Goal: Task Accomplishment & Management: Manage account settings

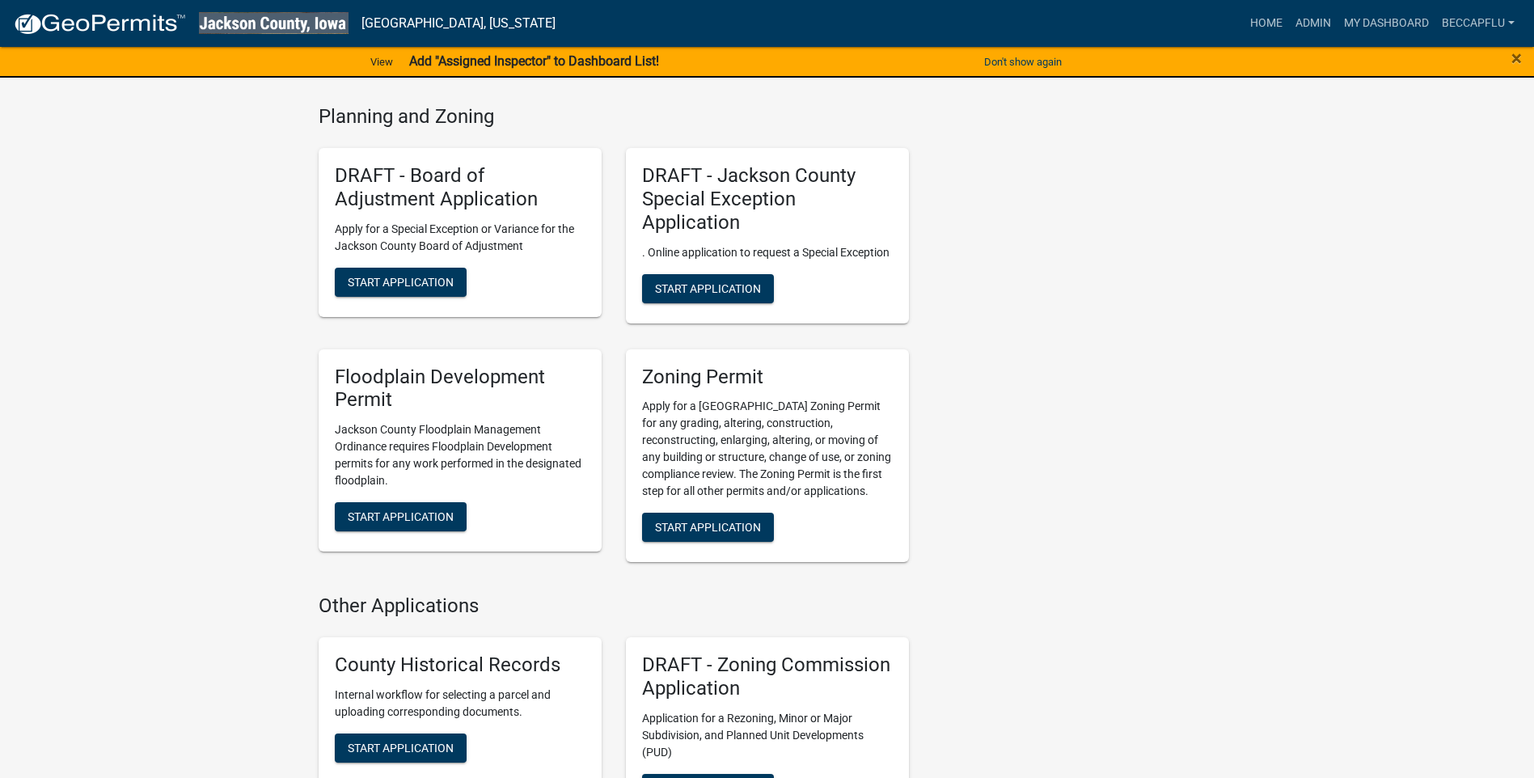
scroll to position [627, 0]
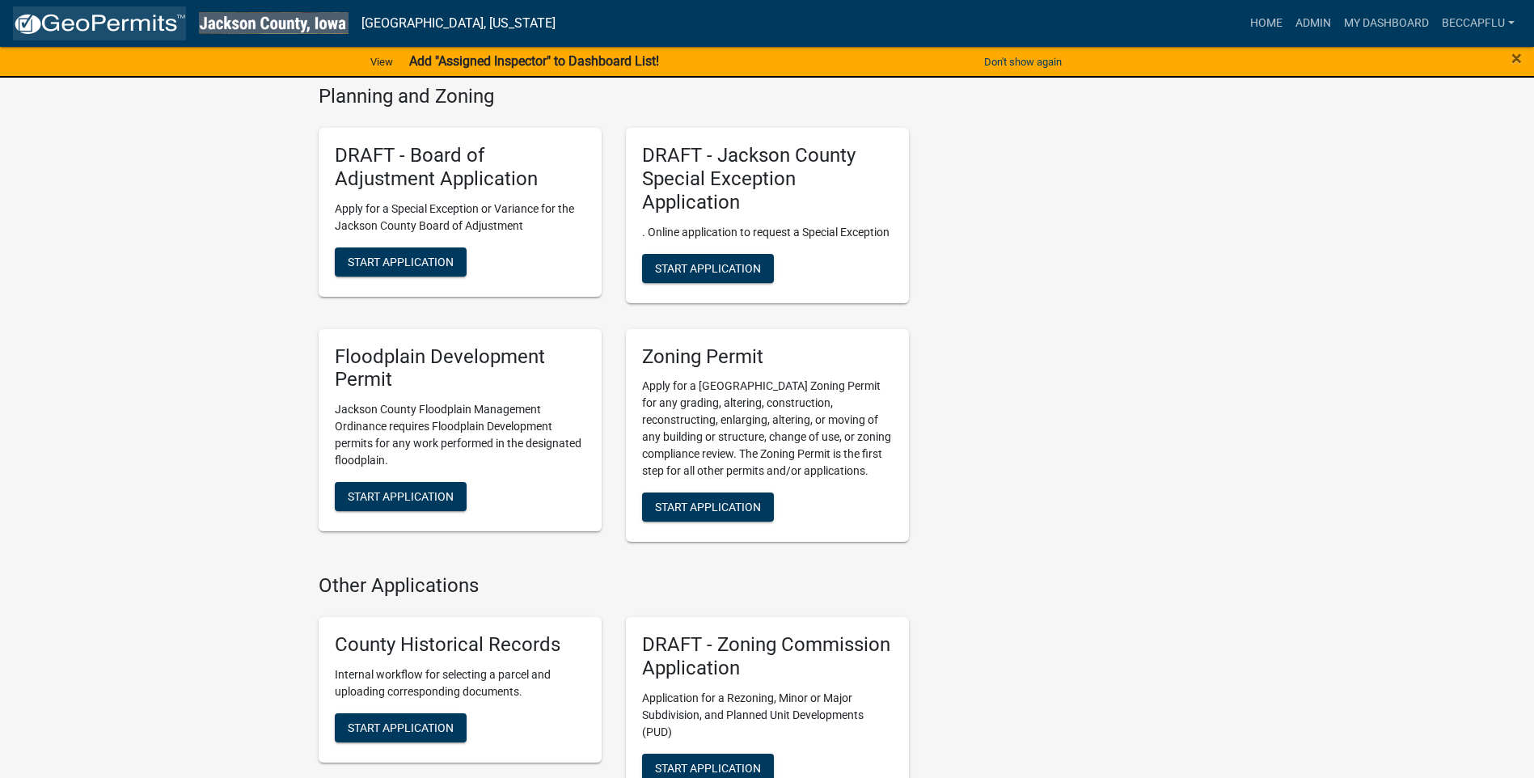
click at [133, 18] on img at bounding box center [99, 24] width 173 height 24
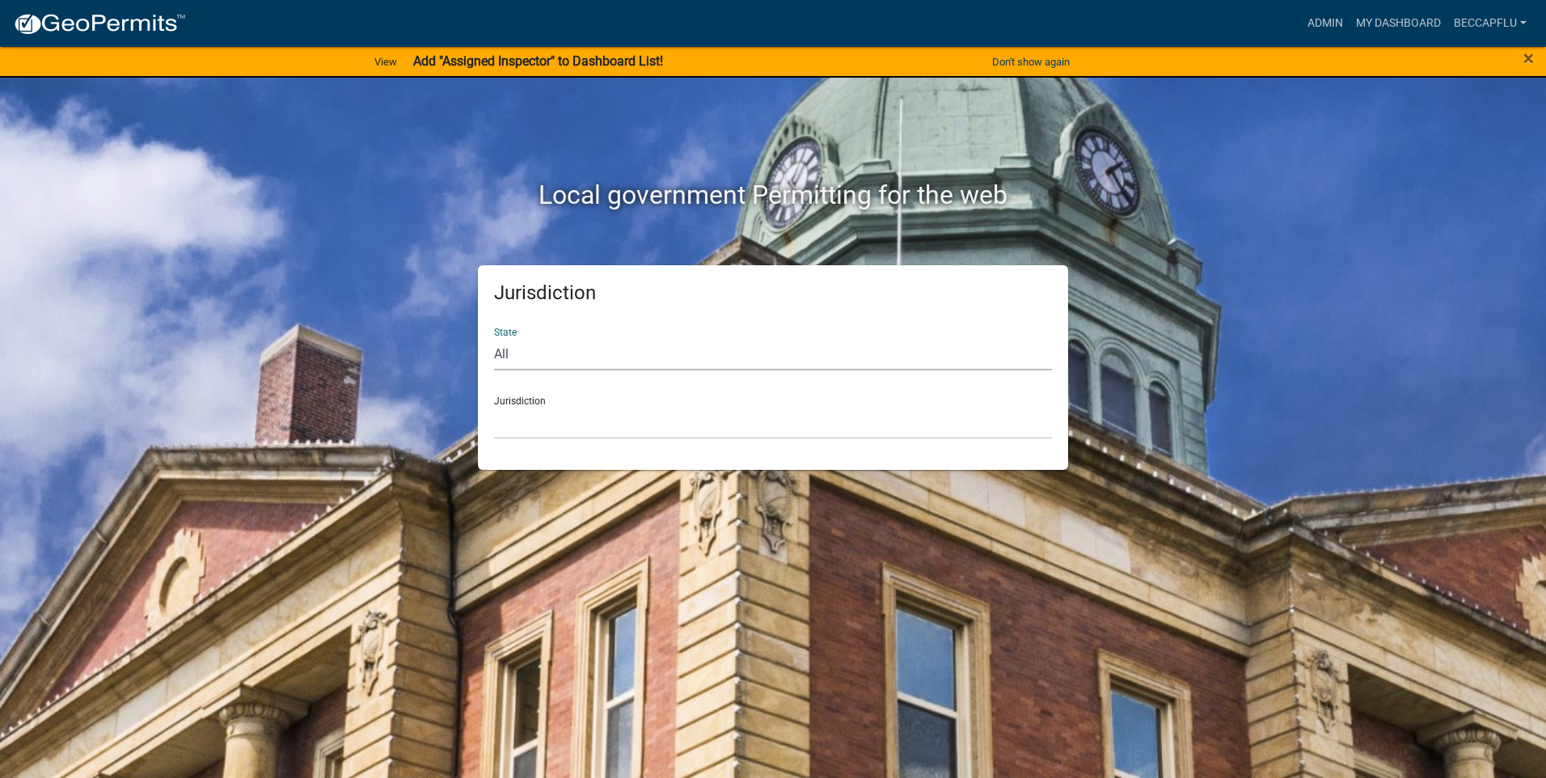
click at [544, 351] on select "All Colorado Georgia Indiana Iowa Kansas Minnesota Ohio South Carolina Wisconsin" at bounding box center [773, 353] width 558 height 33
select select "Iowa"
click at [494, 337] on select "All Colorado Georgia Indiana Iowa Kansas Minnesota Ohio South Carolina Wisconsin" at bounding box center [773, 353] width 558 height 33
click at [556, 416] on select "Boone County, Iowa Butler County, Iowa Cerro Gordo County, Iowa City of Harlan,…" at bounding box center [773, 422] width 558 height 33
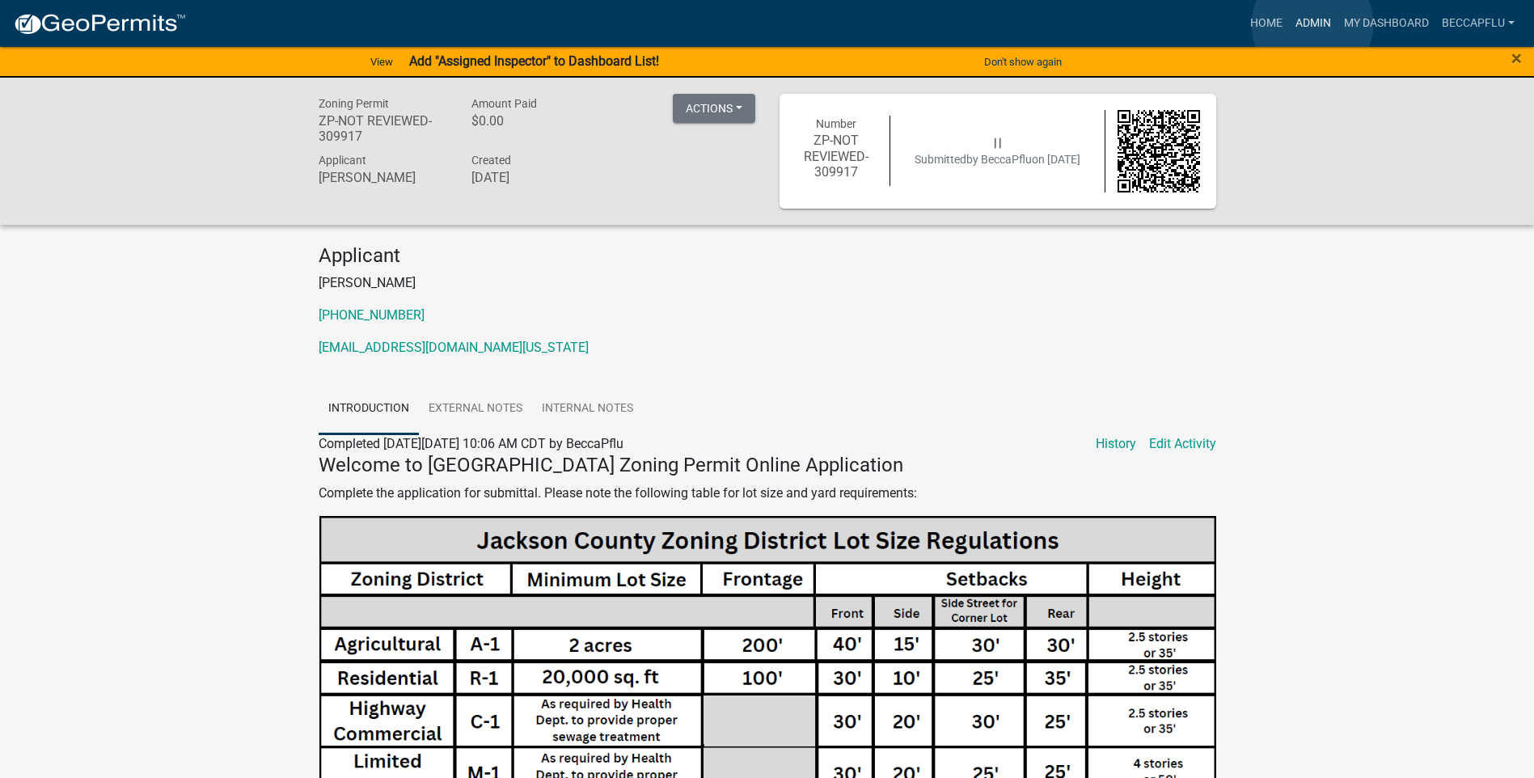
click at [1313, 24] on link "Admin" at bounding box center [1313, 23] width 49 height 31
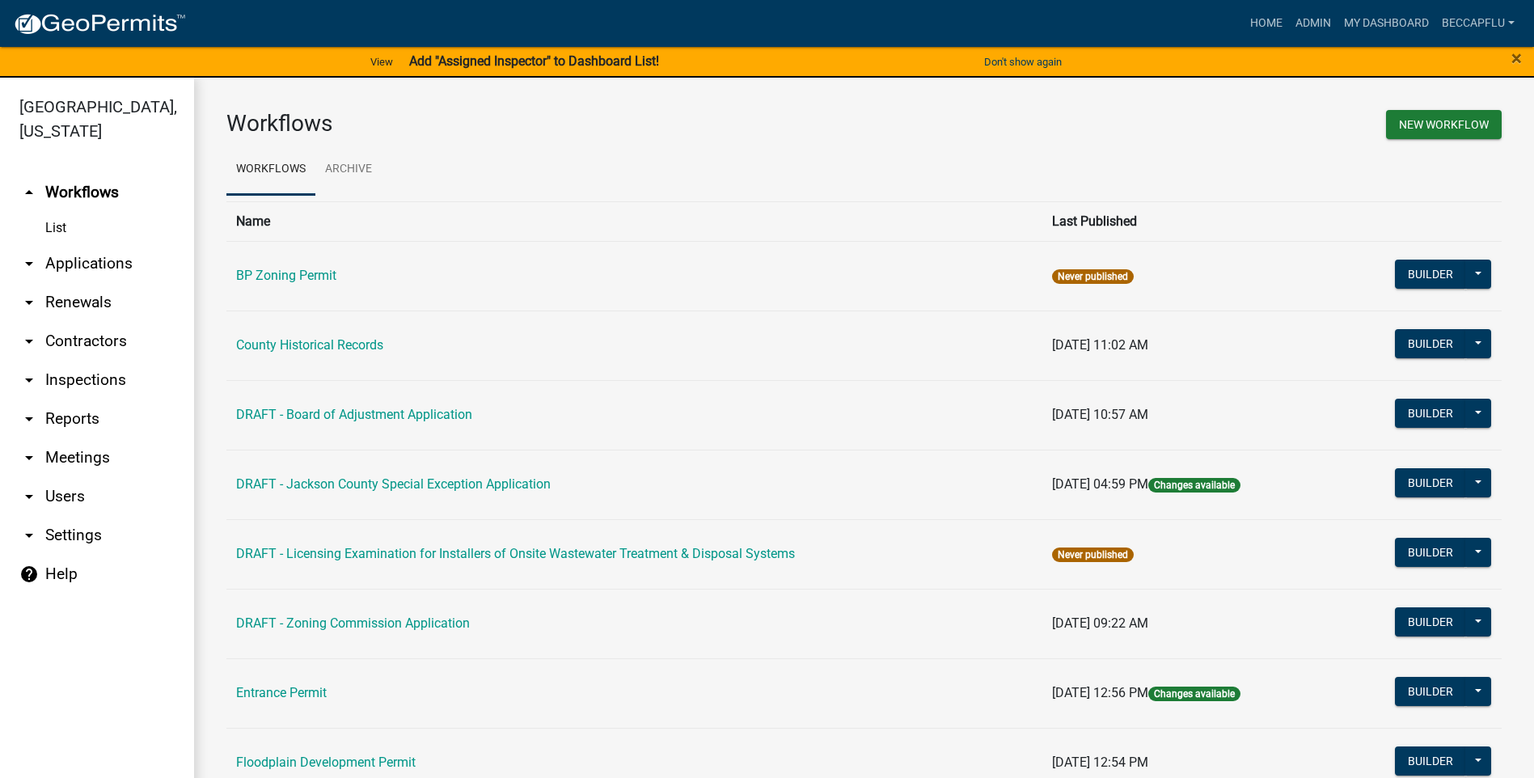
click at [100, 244] on link "arrow_drop_down Applications" at bounding box center [97, 263] width 194 height 39
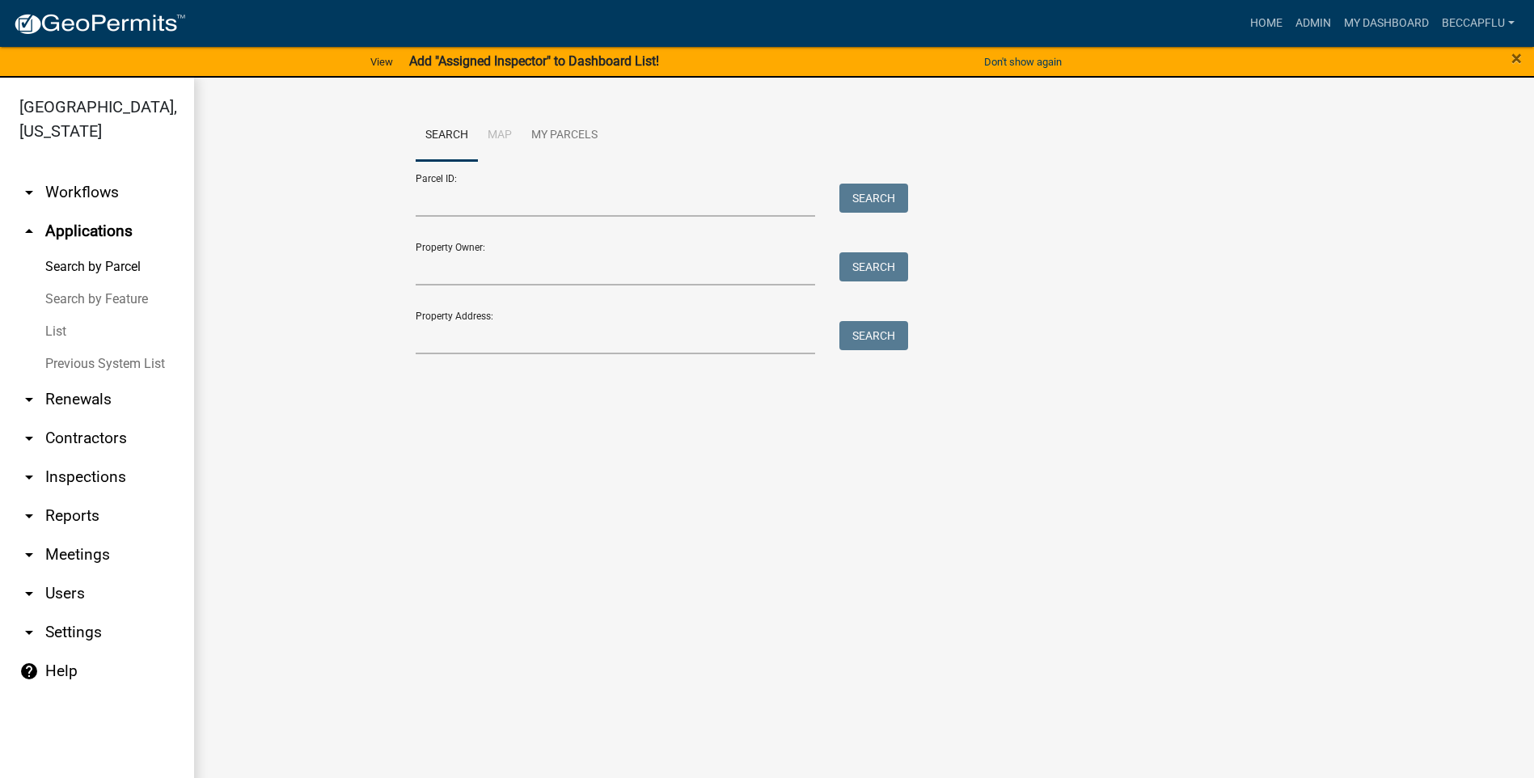
click at [59, 315] on link "List" at bounding box center [97, 331] width 194 height 32
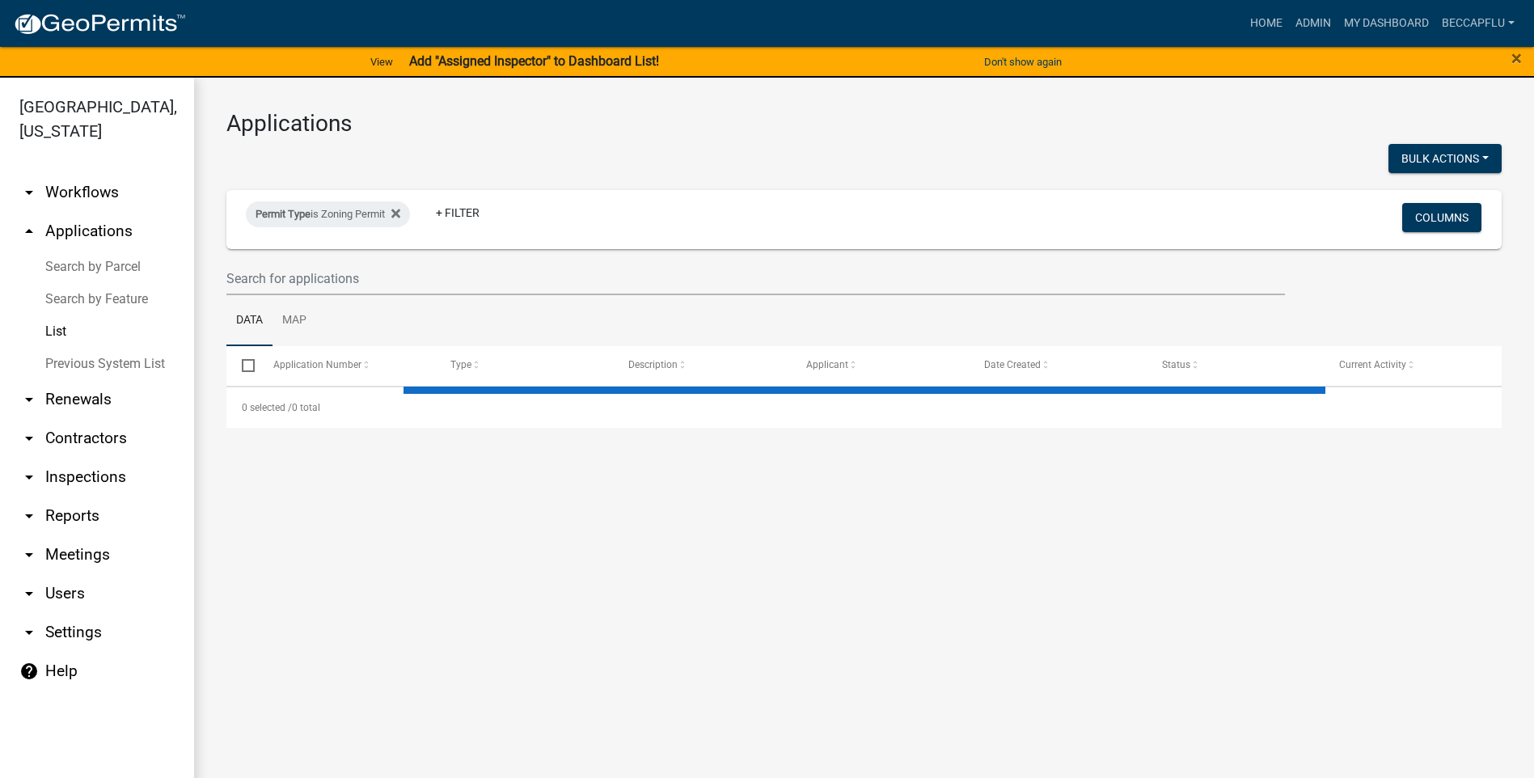
select select "3: 100"
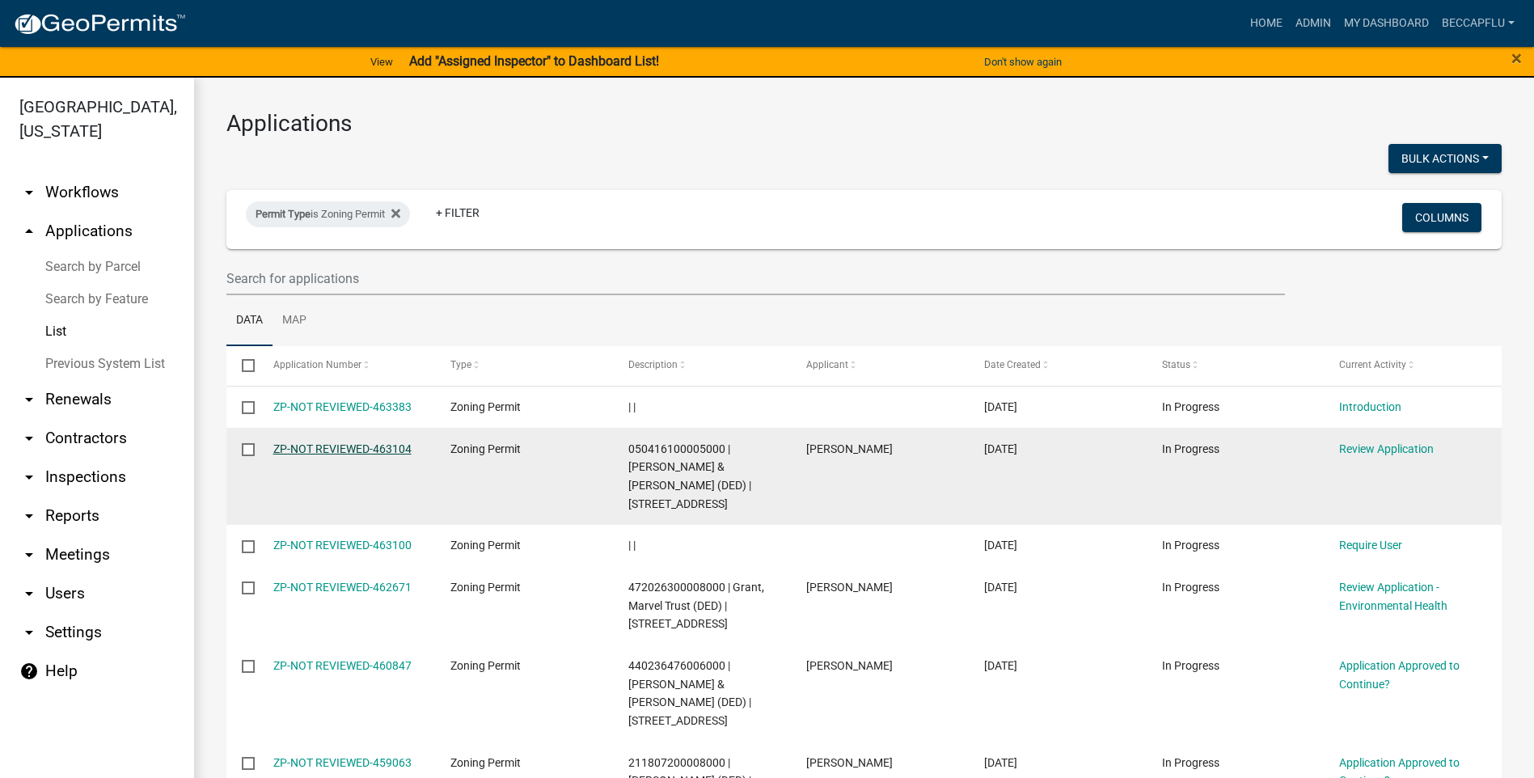
click at [382, 449] on link "ZP-NOT REVIEWED-463104" at bounding box center [342, 448] width 138 height 13
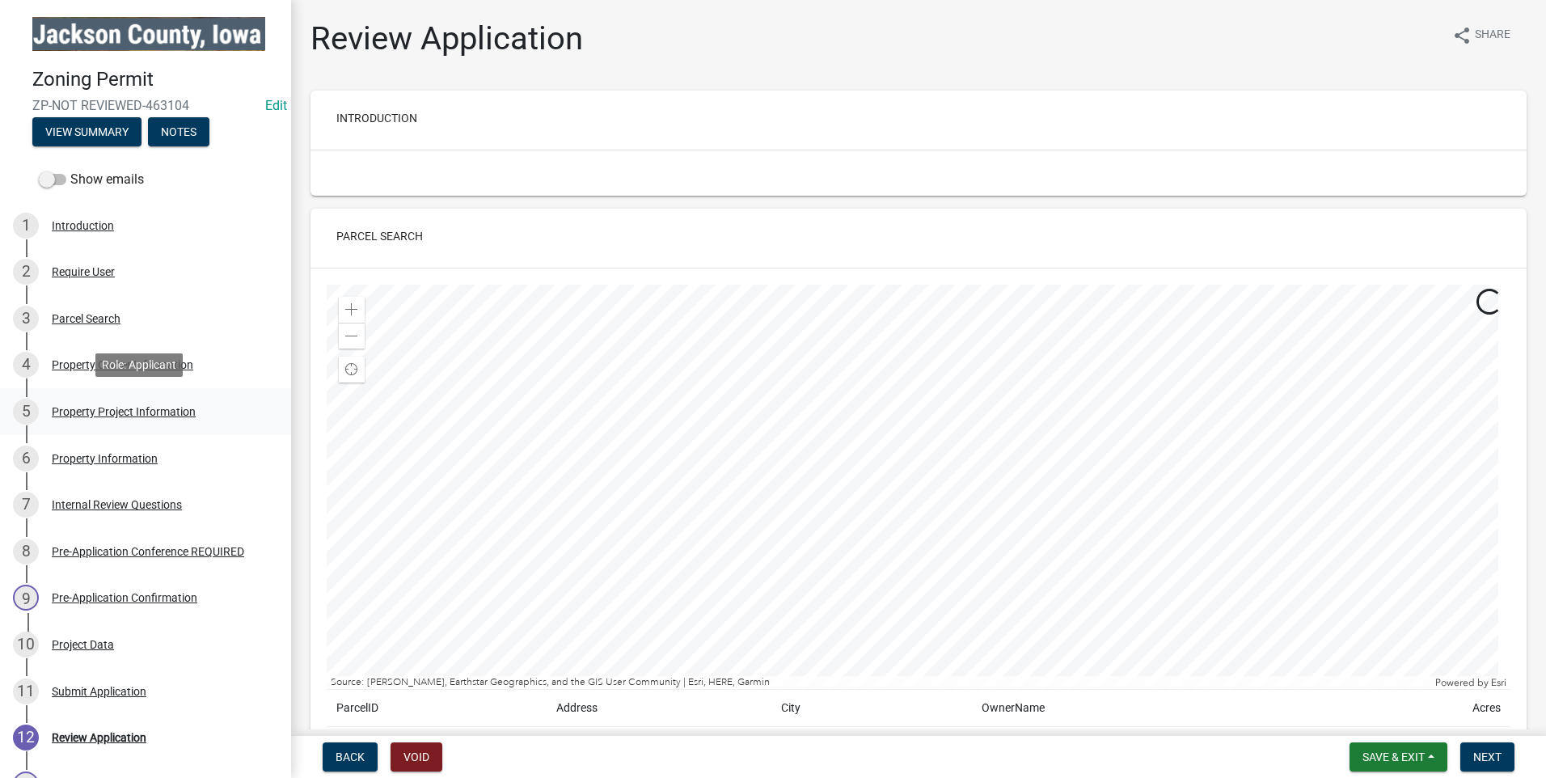
click at [83, 408] on div "Property Project Information" at bounding box center [124, 411] width 144 height 11
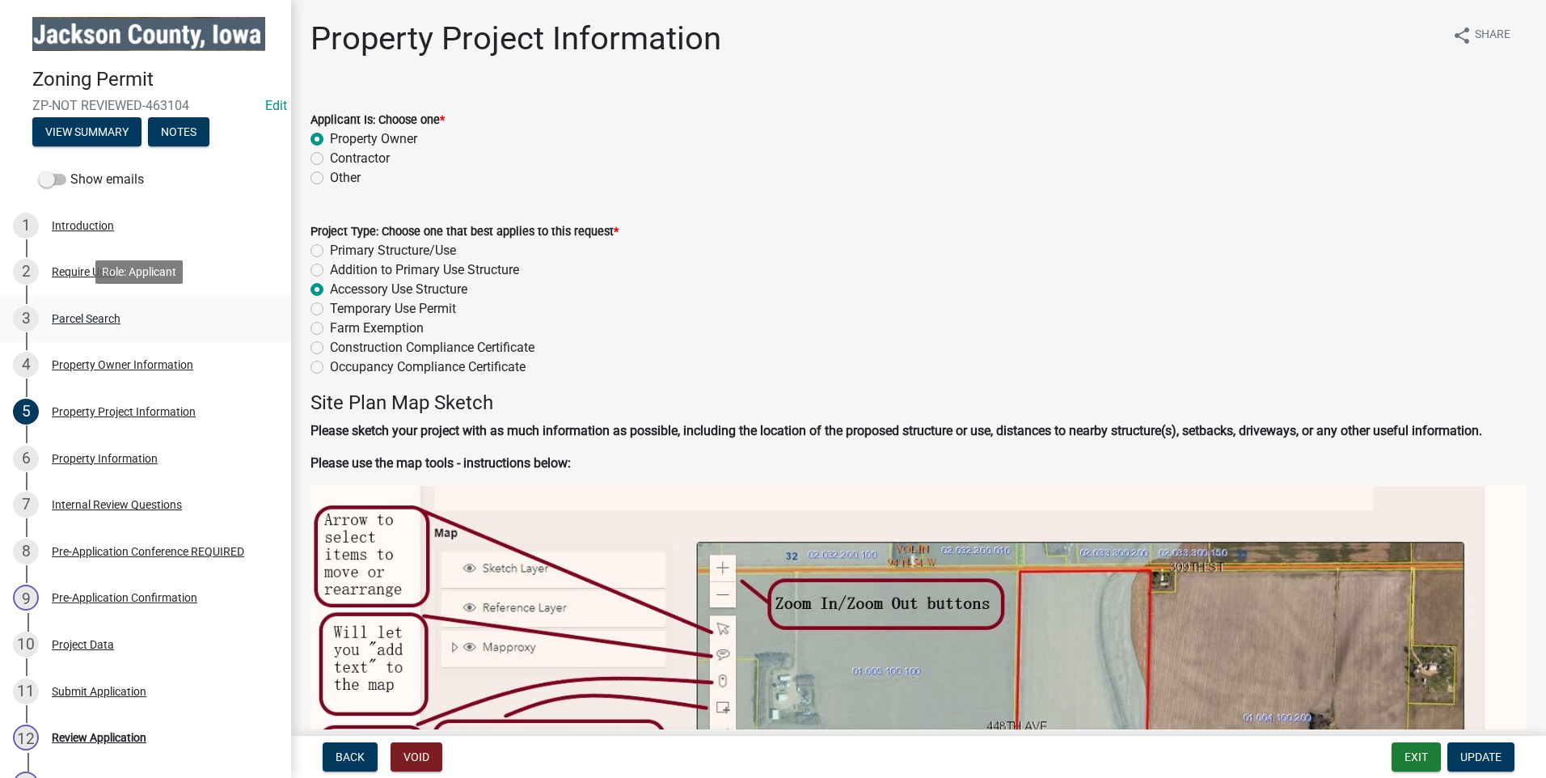
click at [101, 315] on div "Parcel Search" at bounding box center [86, 318] width 69 height 11
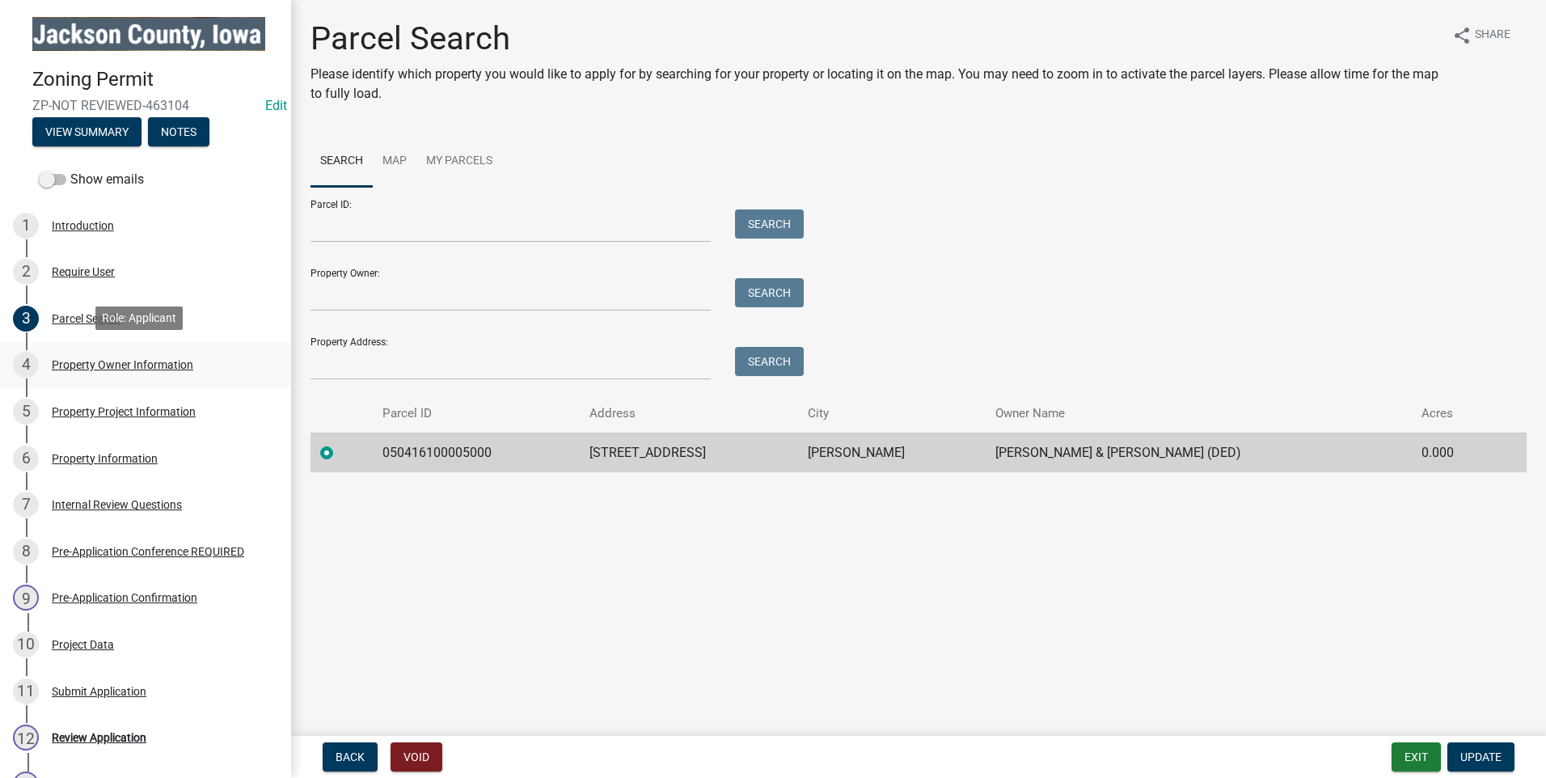
click at [92, 362] on div "Property Owner Information" at bounding box center [123, 364] width 142 height 11
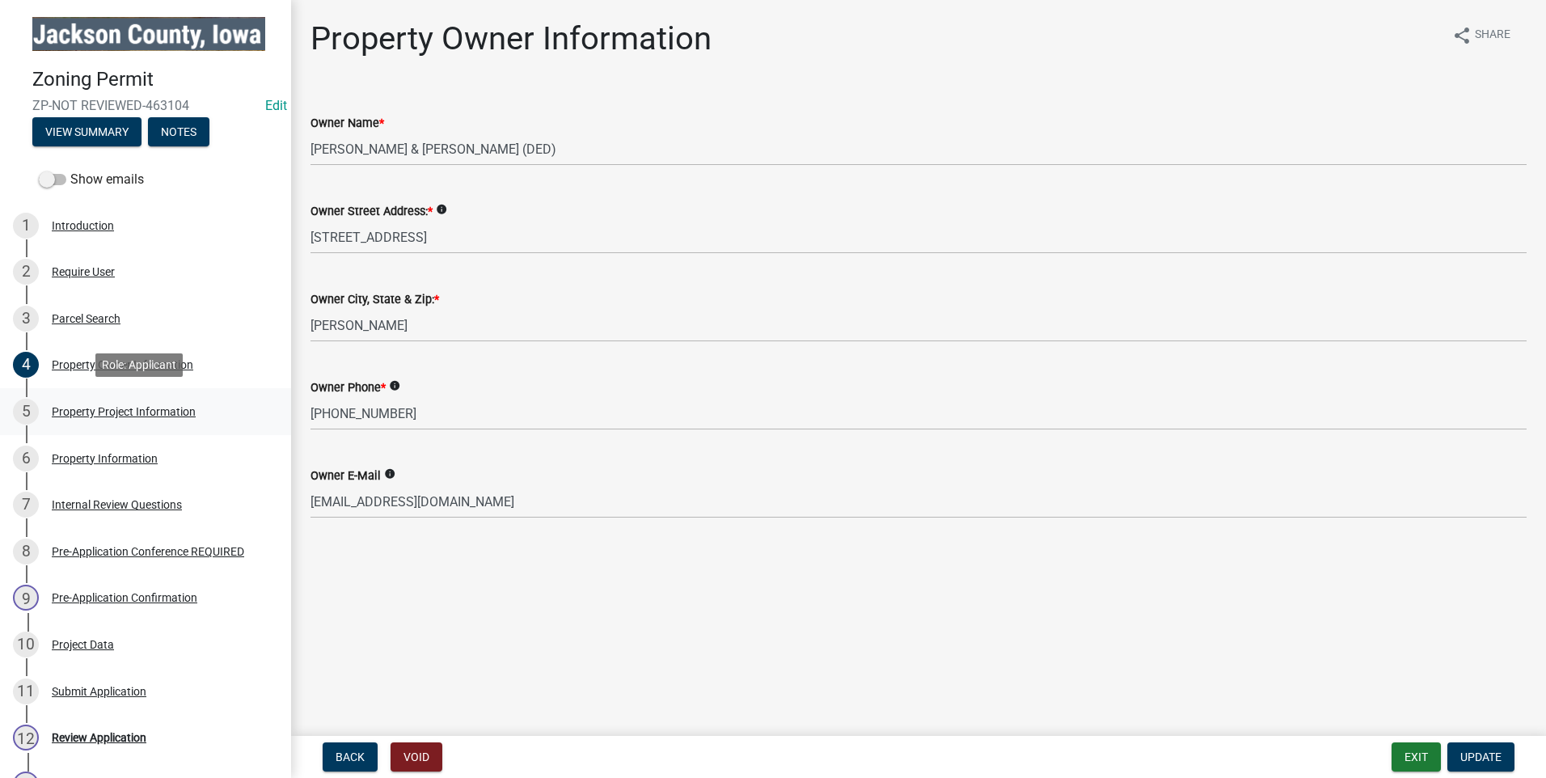
click at [87, 410] on div "Property Project Information" at bounding box center [124, 411] width 144 height 11
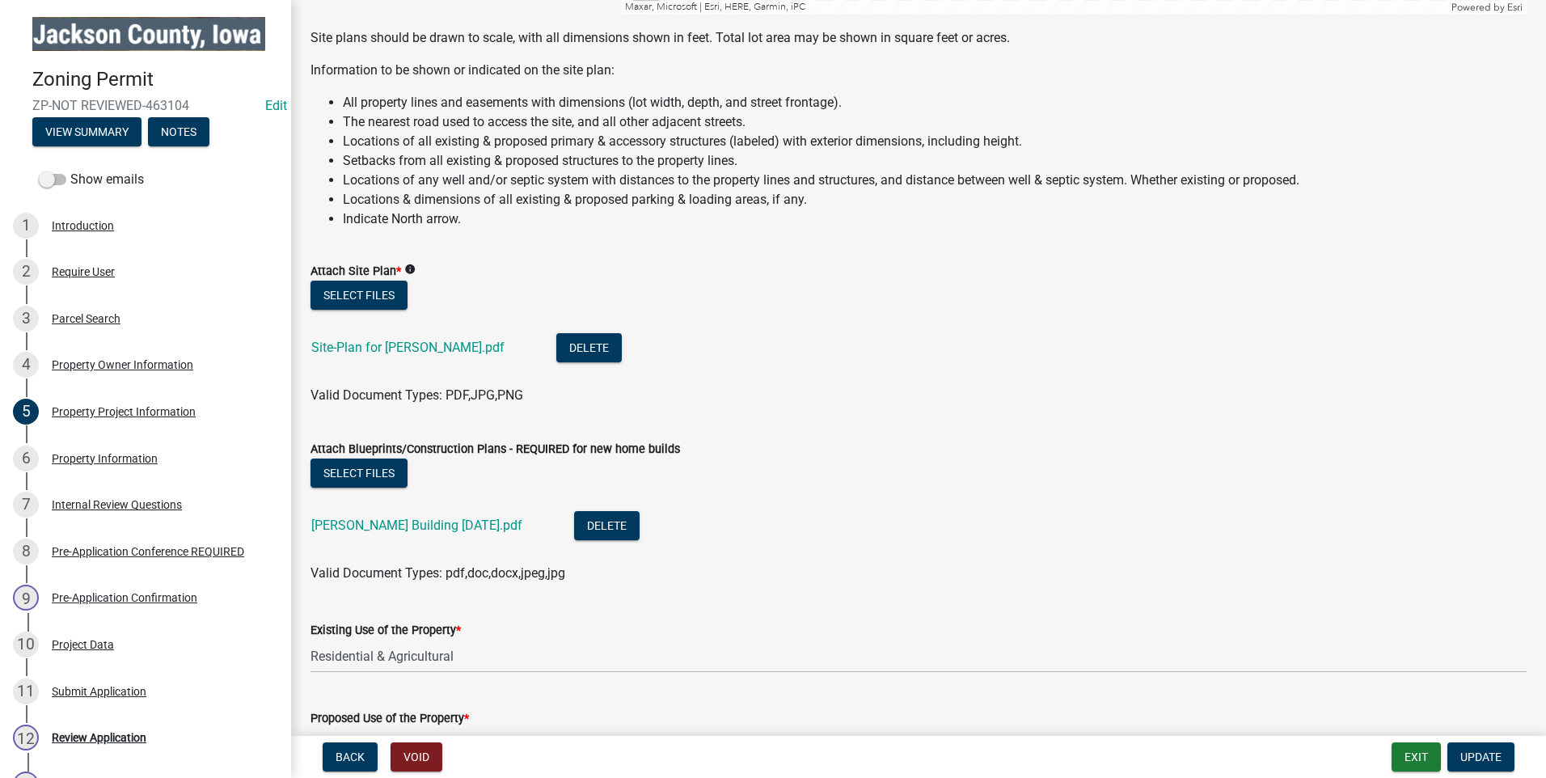
scroll to position [1517, 0]
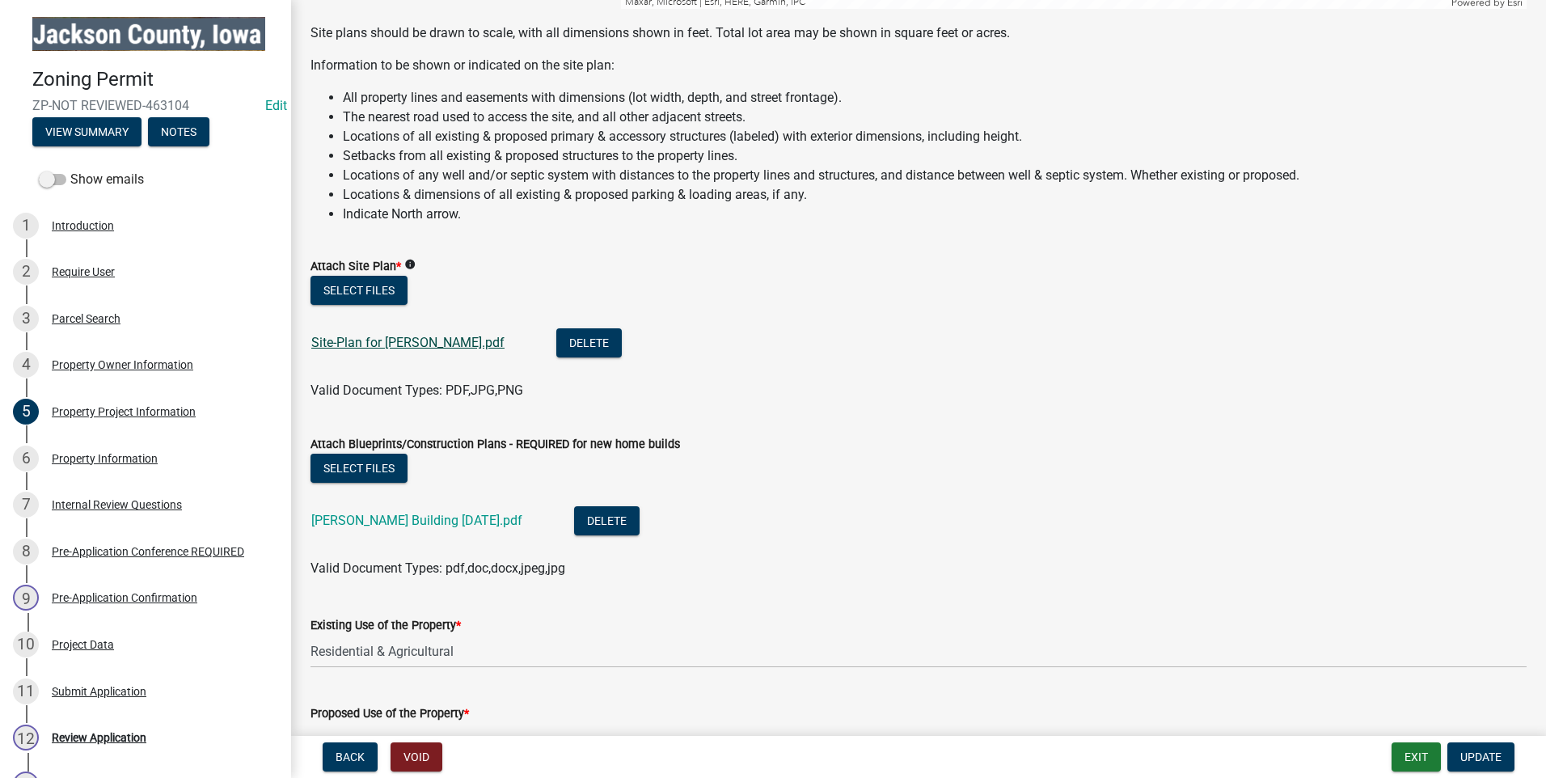
click at [413, 335] on link "Site-Plan for [PERSON_NAME].pdf" at bounding box center [407, 342] width 193 height 15
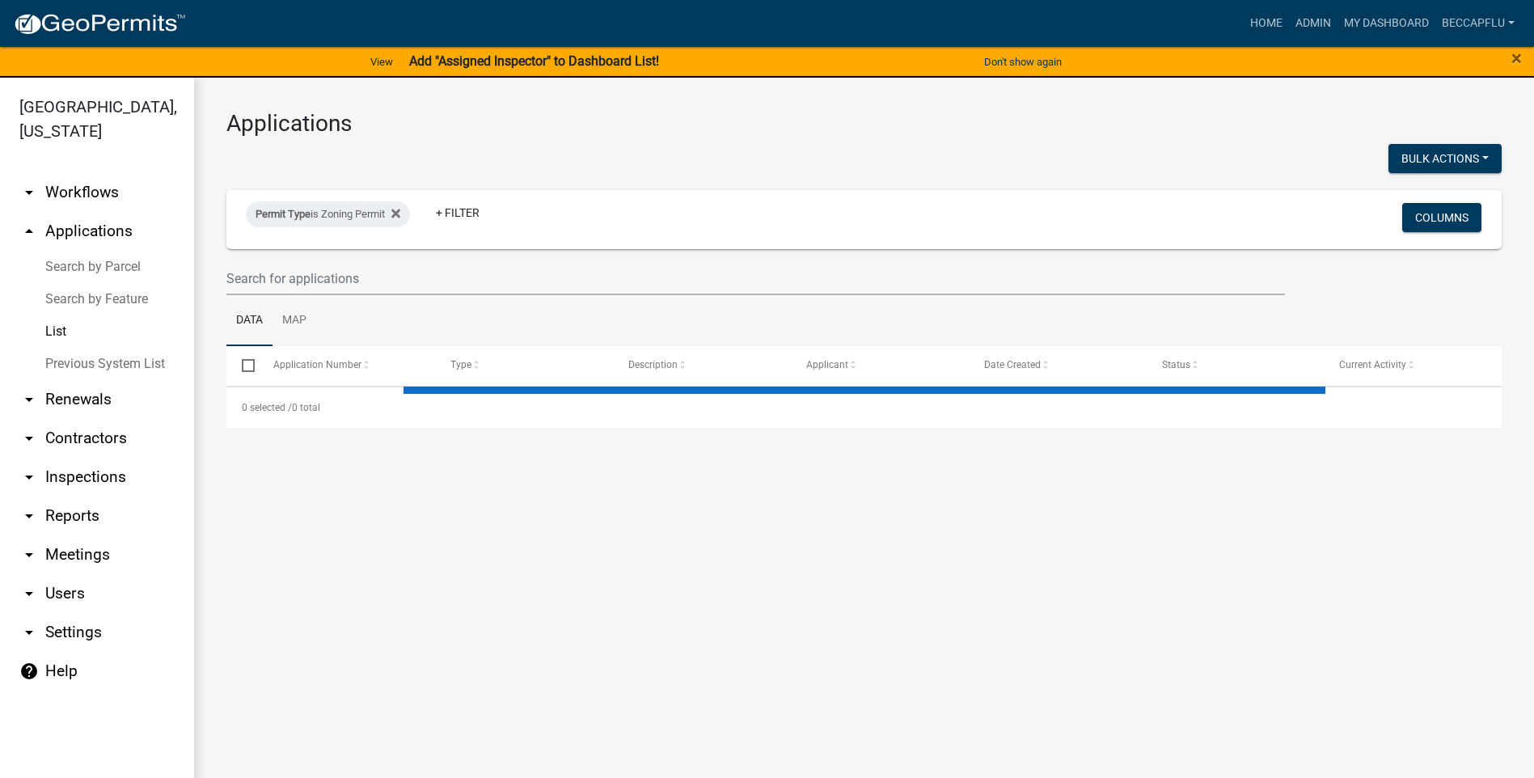
select select "3: 100"
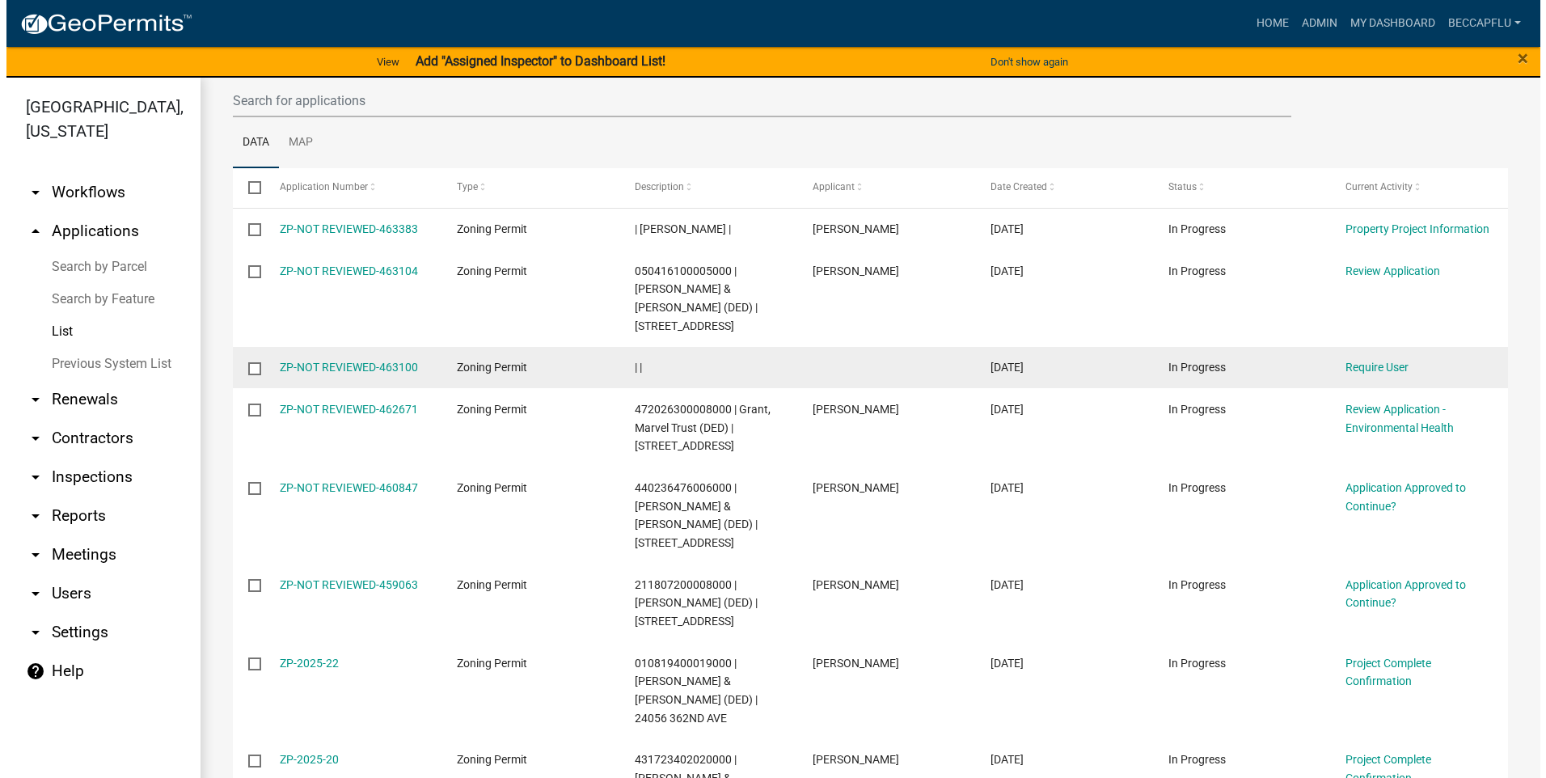
scroll to position [243, 0]
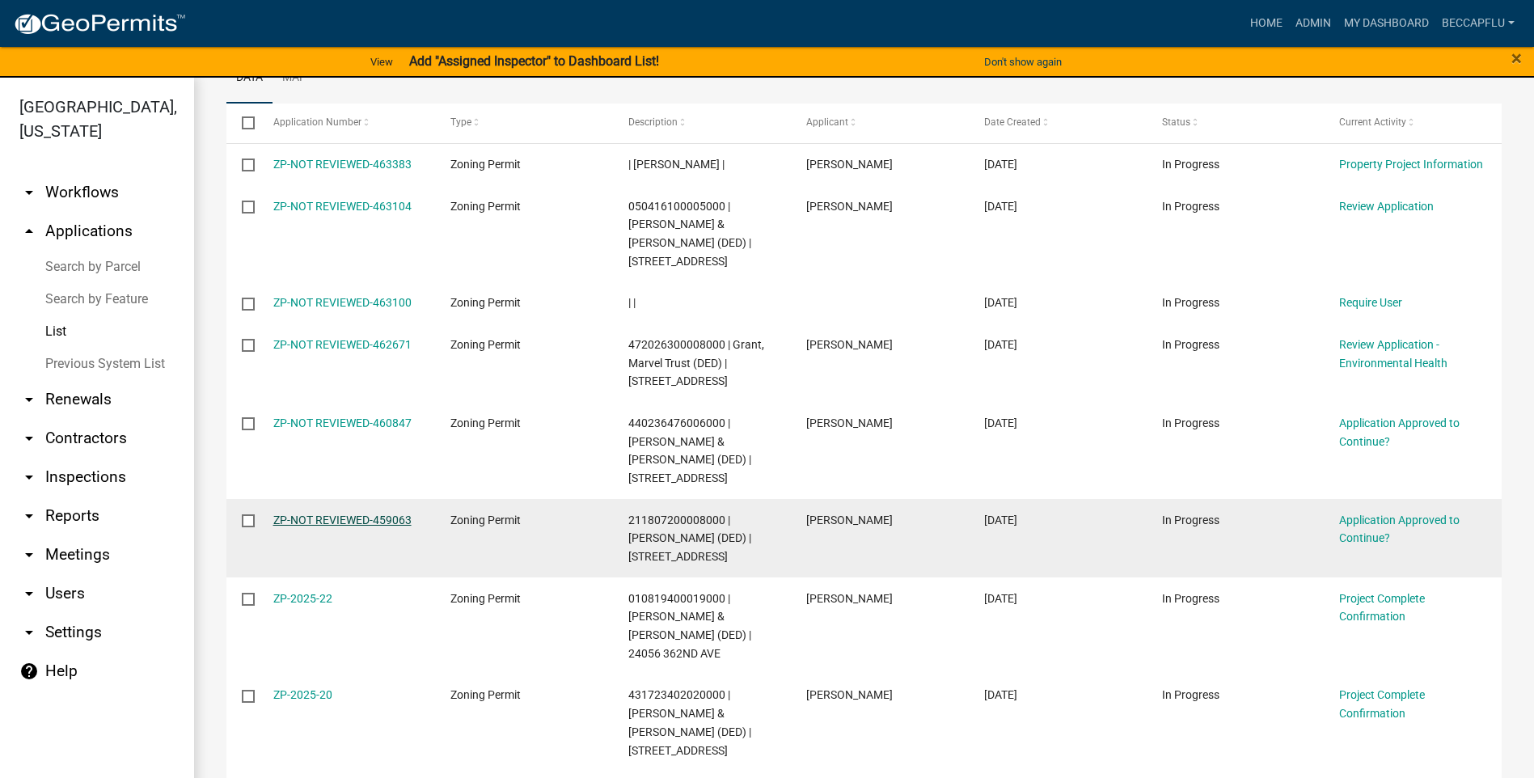
click at [352, 514] on link "ZP-NOT REVIEWED-459063" at bounding box center [342, 520] width 138 height 13
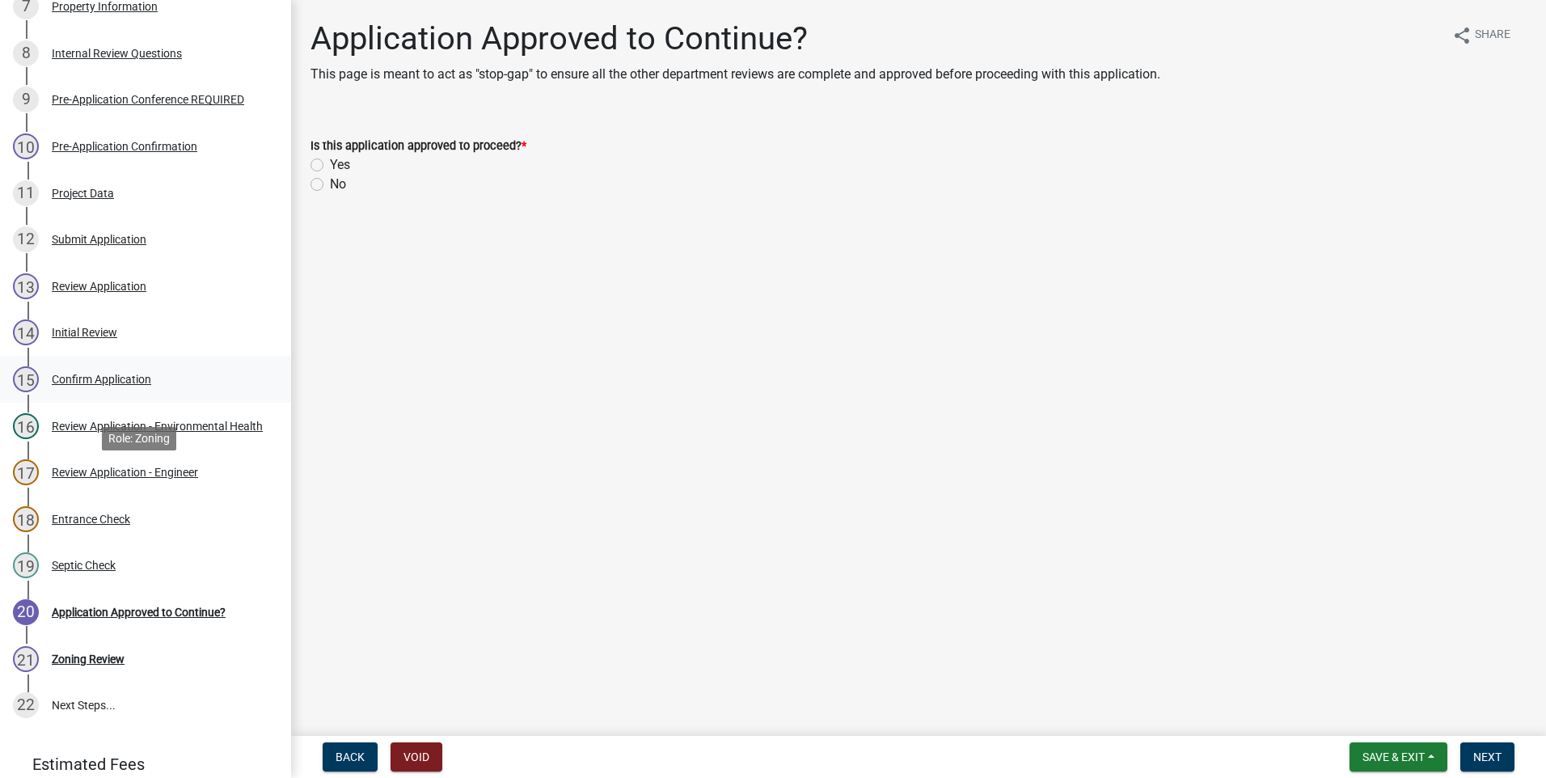
scroll to position [546, 0]
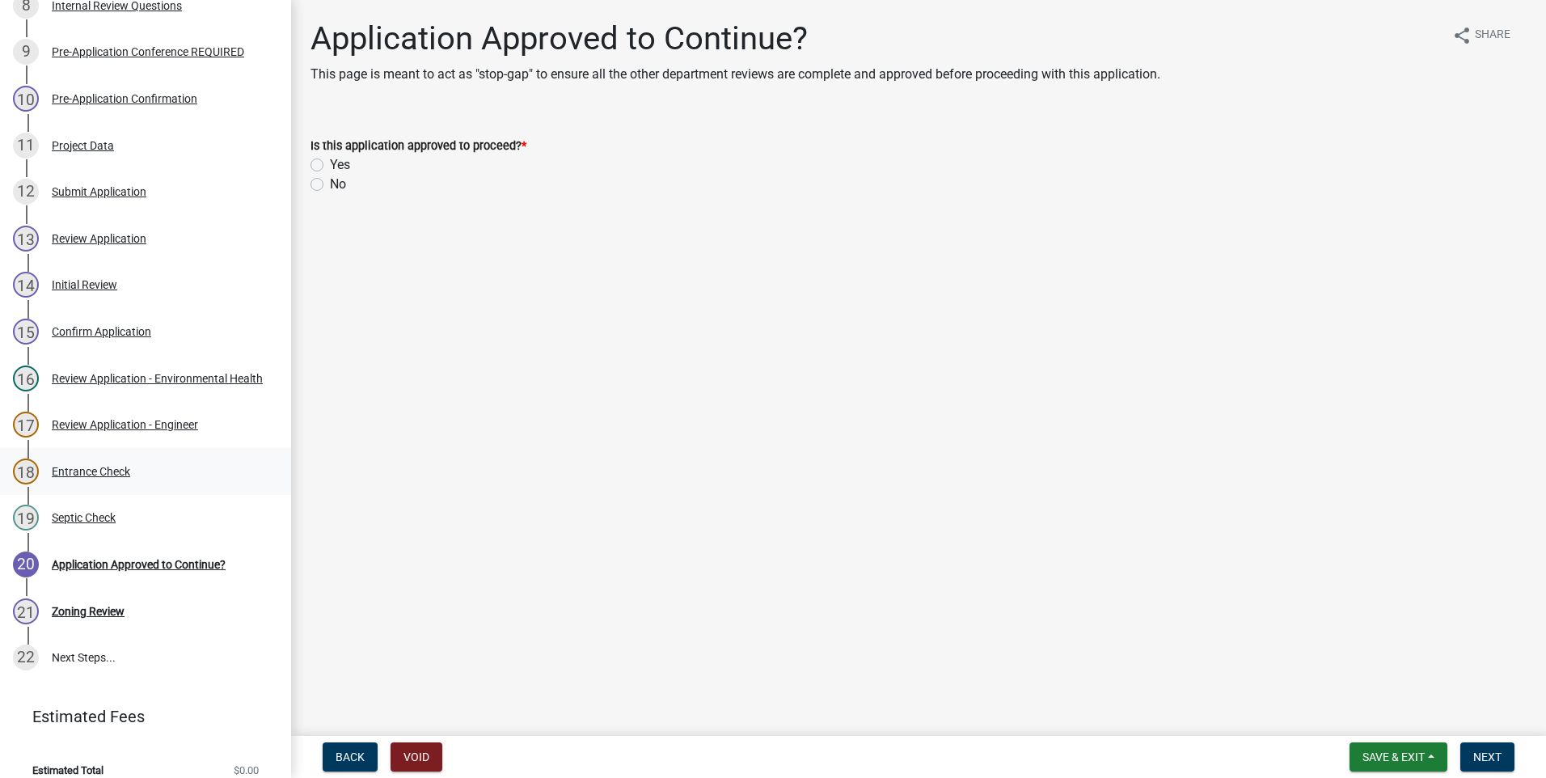
click at [78, 466] on div "Entrance Check" at bounding box center [91, 471] width 78 height 11
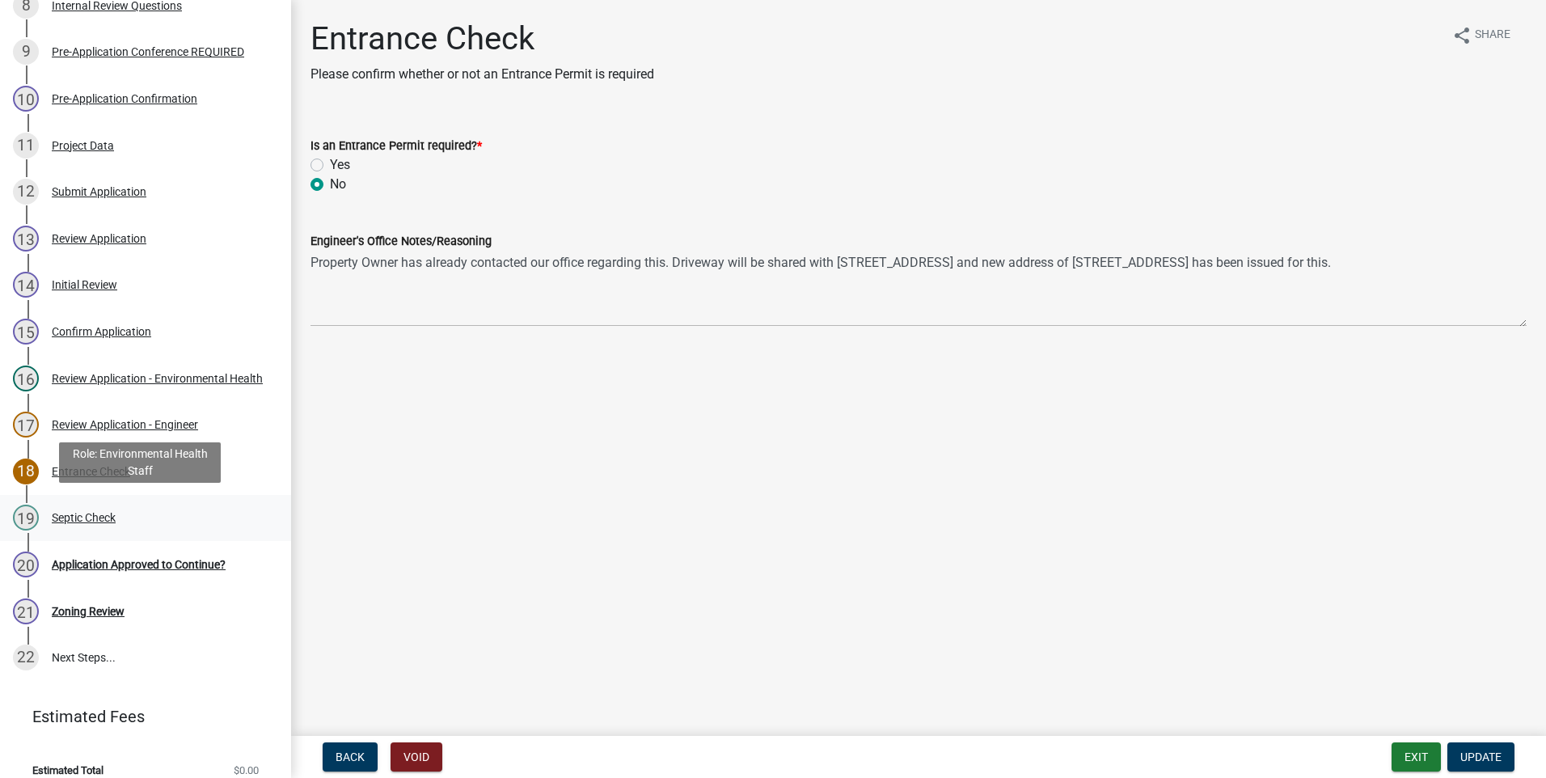
click at [86, 514] on div "Septic Check" at bounding box center [84, 517] width 64 height 11
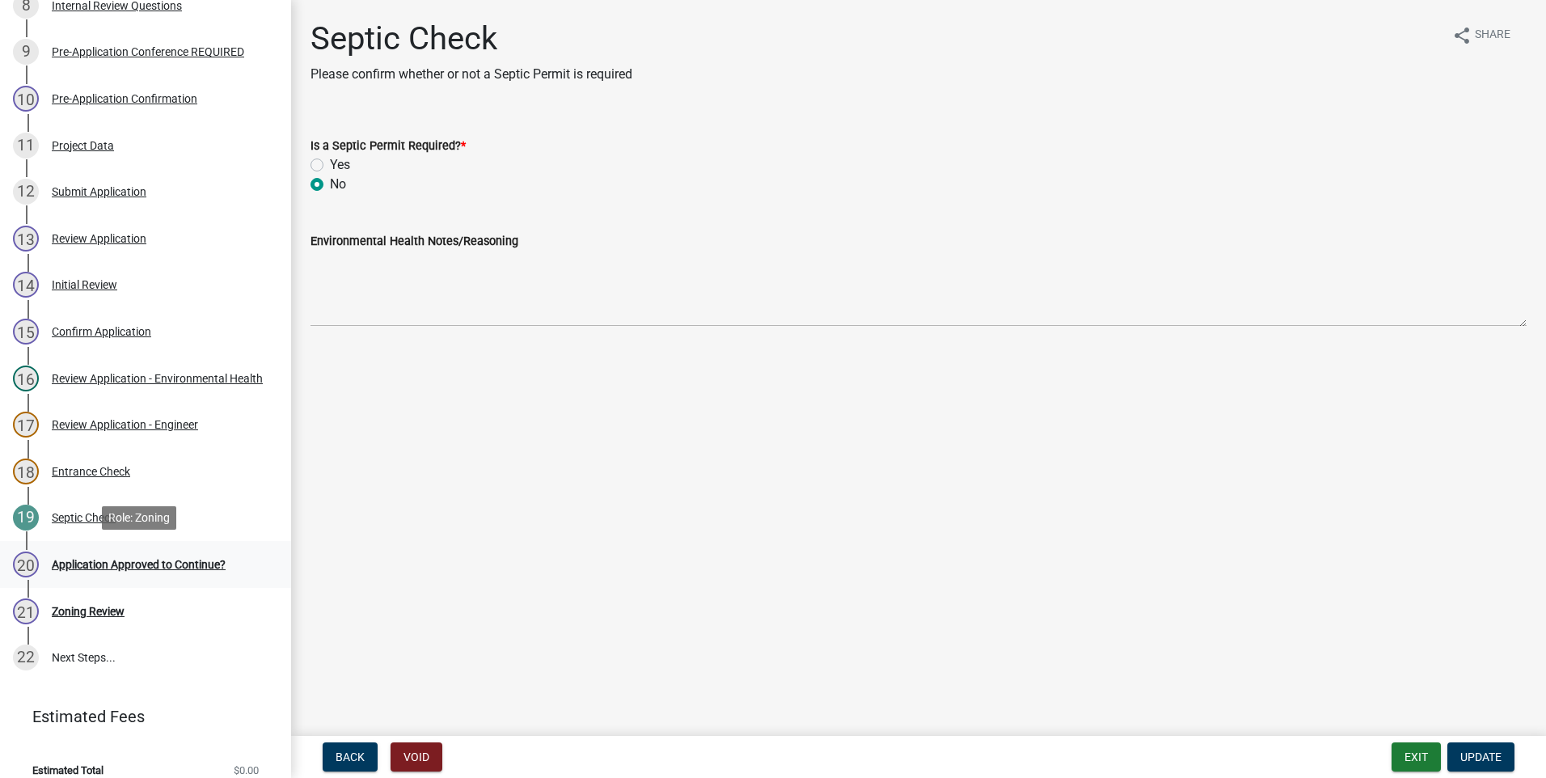
click at [122, 559] on div "Application Approved to Continue?" at bounding box center [139, 564] width 174 height 11
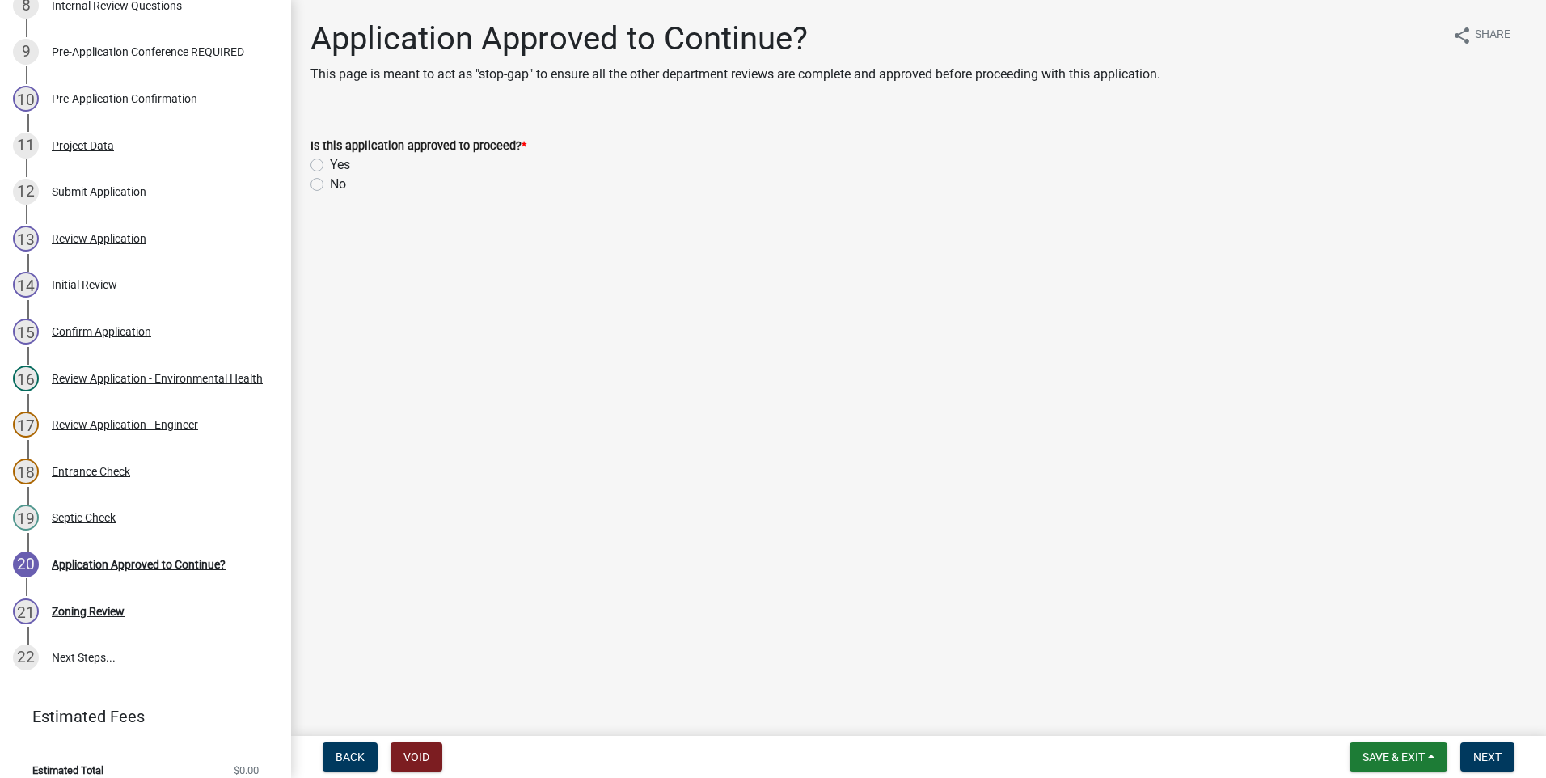
click at [330, 164] on label "Yes" at bounding box center [340, 164] width 20 height 19
click at [330, 164] on input "Yes" at bounding box center [335, 160] width 11 height 11
radio input "true"
click at [1486, 765] on button "Next" at bounding box center [1488, 756] width 54 height 29
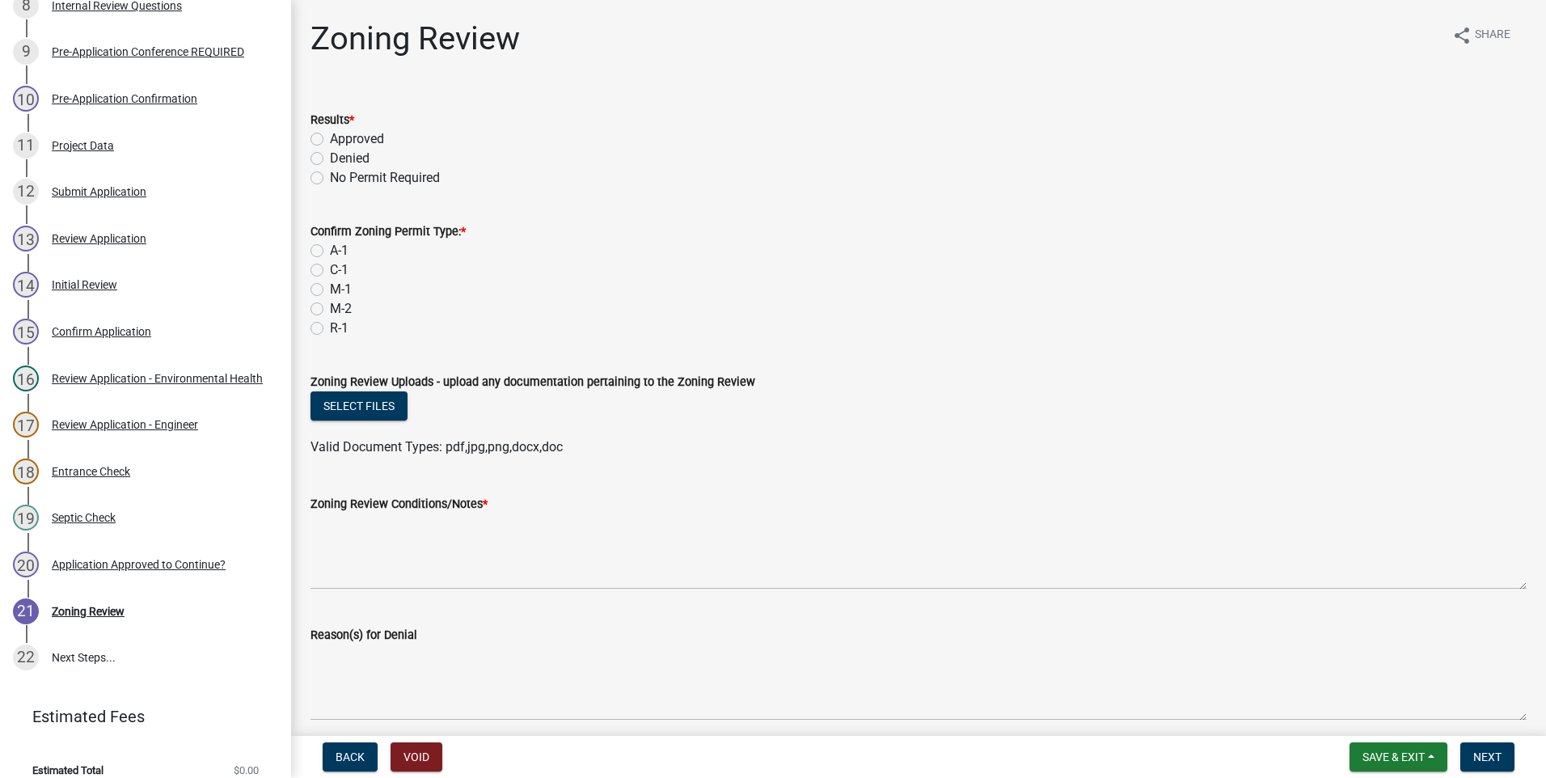
click at [330, 138] on label "Approved" at bounding box center [357, 138] width 54 height 19
click at [330, 138] on input "Approved" at bounding box center [335, 134] width 11 height 11
radio input "true"
click at [330, 249] on label "A-1" at bounding box center [339, 250] width 19 height 19
click at [330, 249] on input "A-1" at bounding box center [335, 246] width 11 height 11
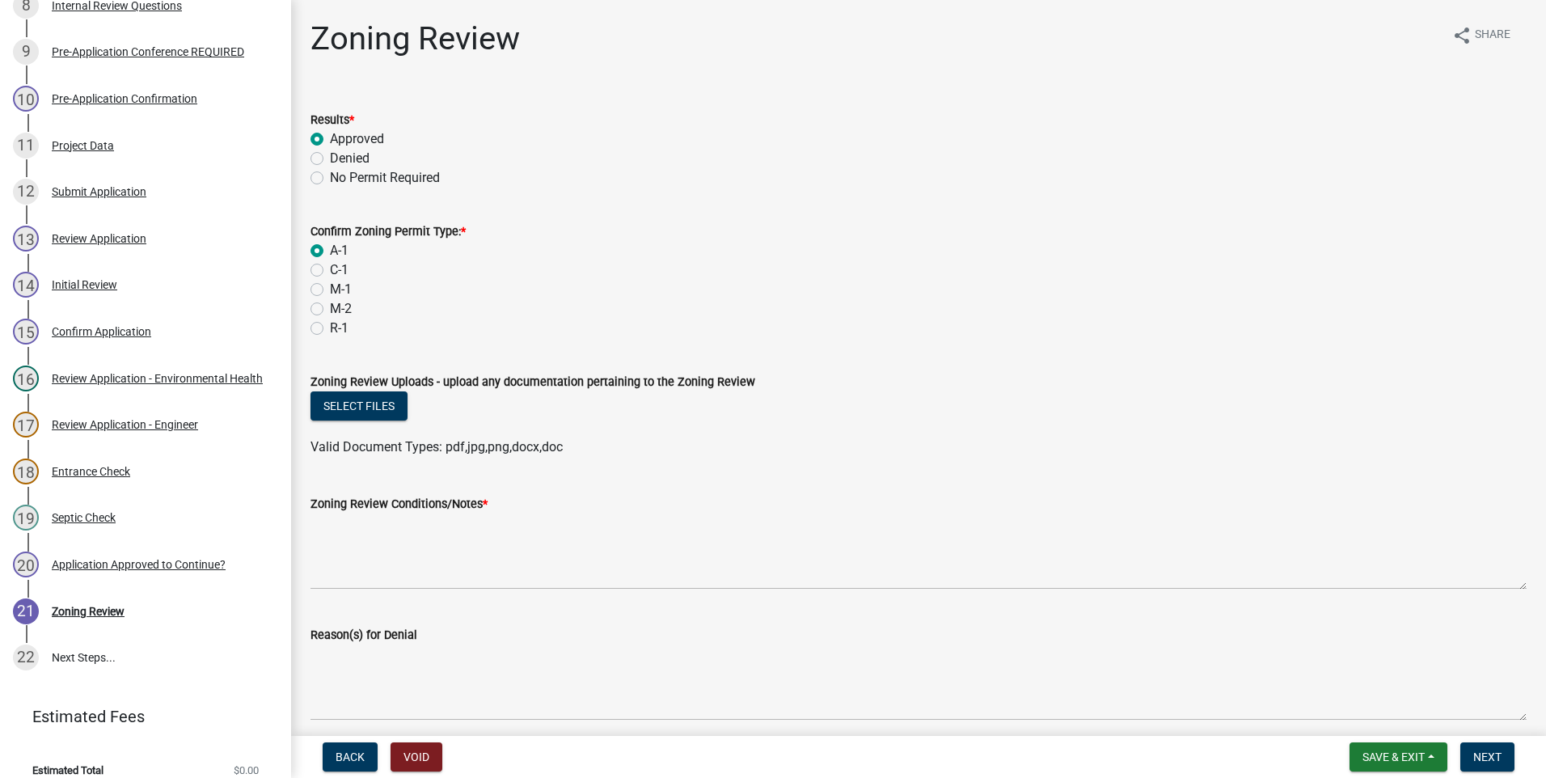
radio input "true"
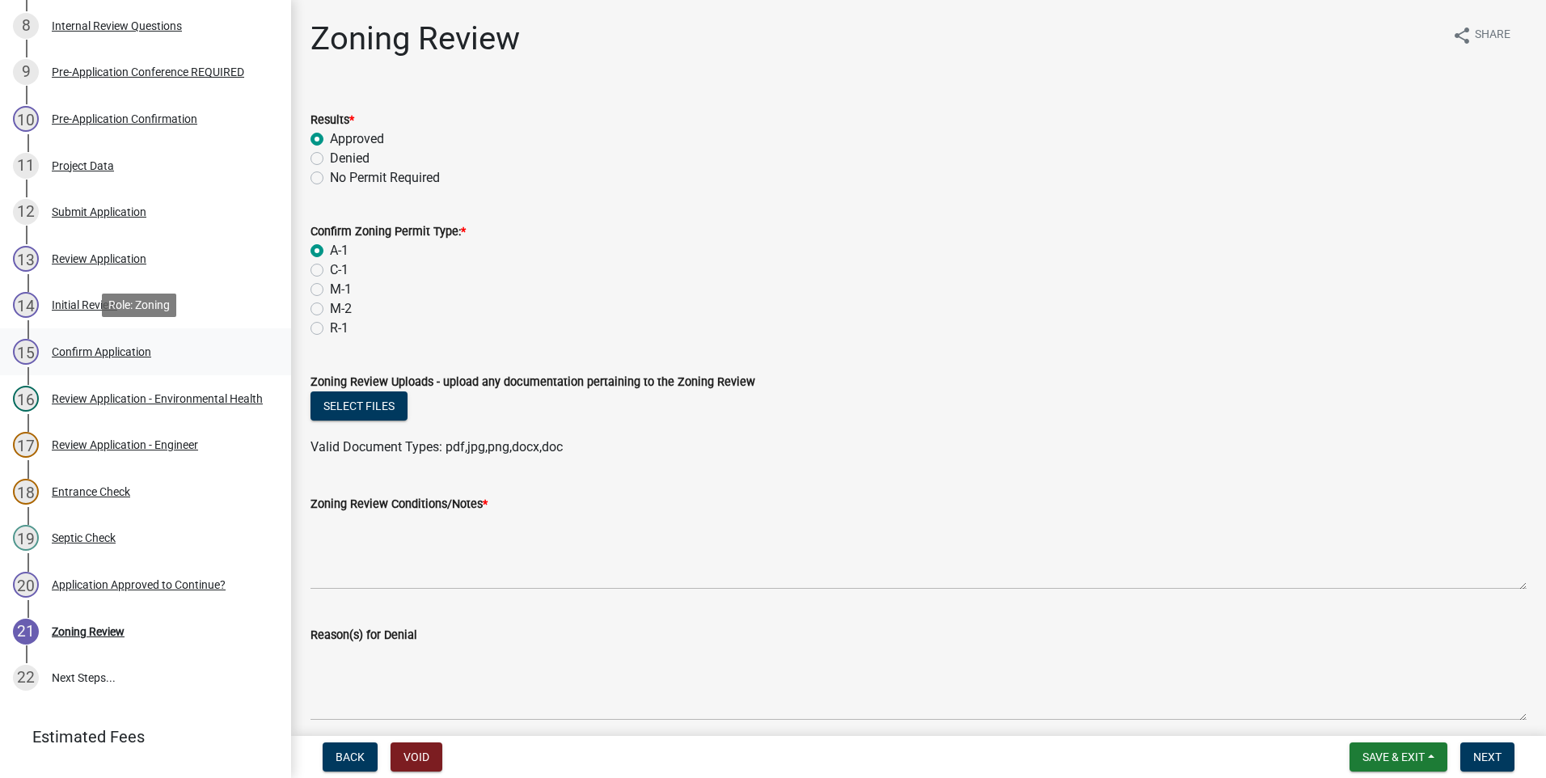
scroll to position [506, 0]
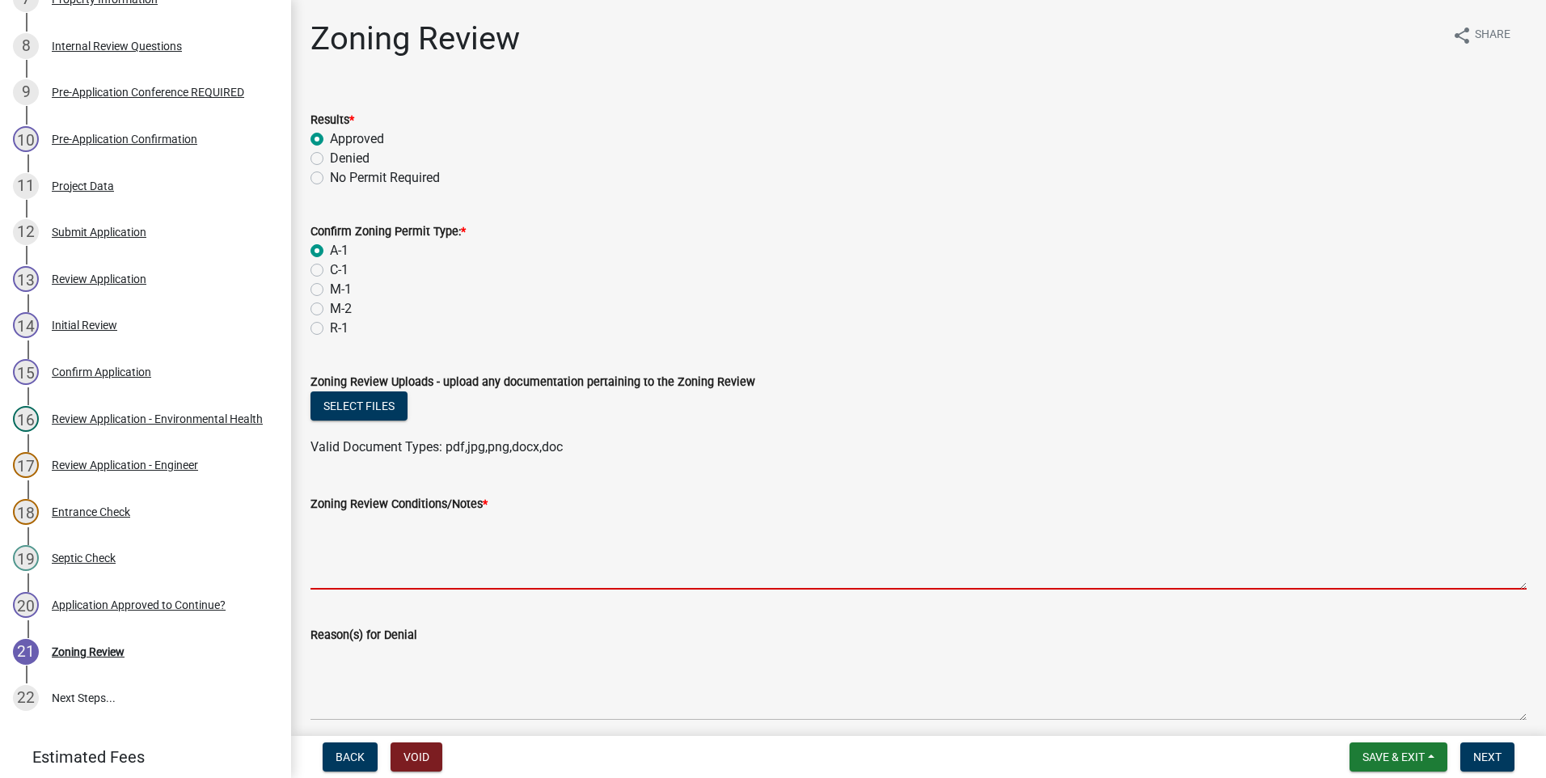
click at [370, 557] on textarea "Zoning Review Conditions/Notes *" at bounding box center [919, 552] width 1216 height 76
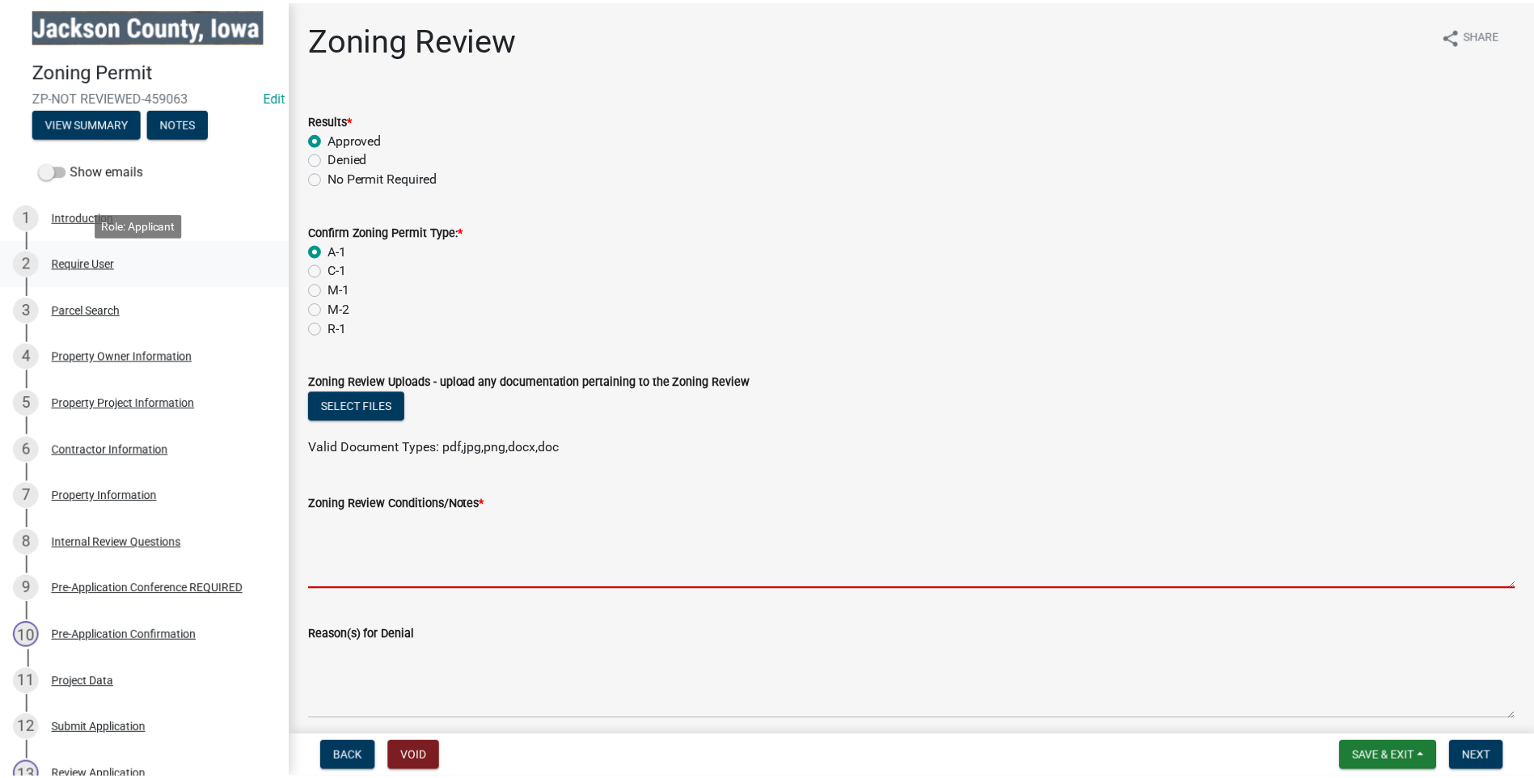
scroll to position [0, 0]
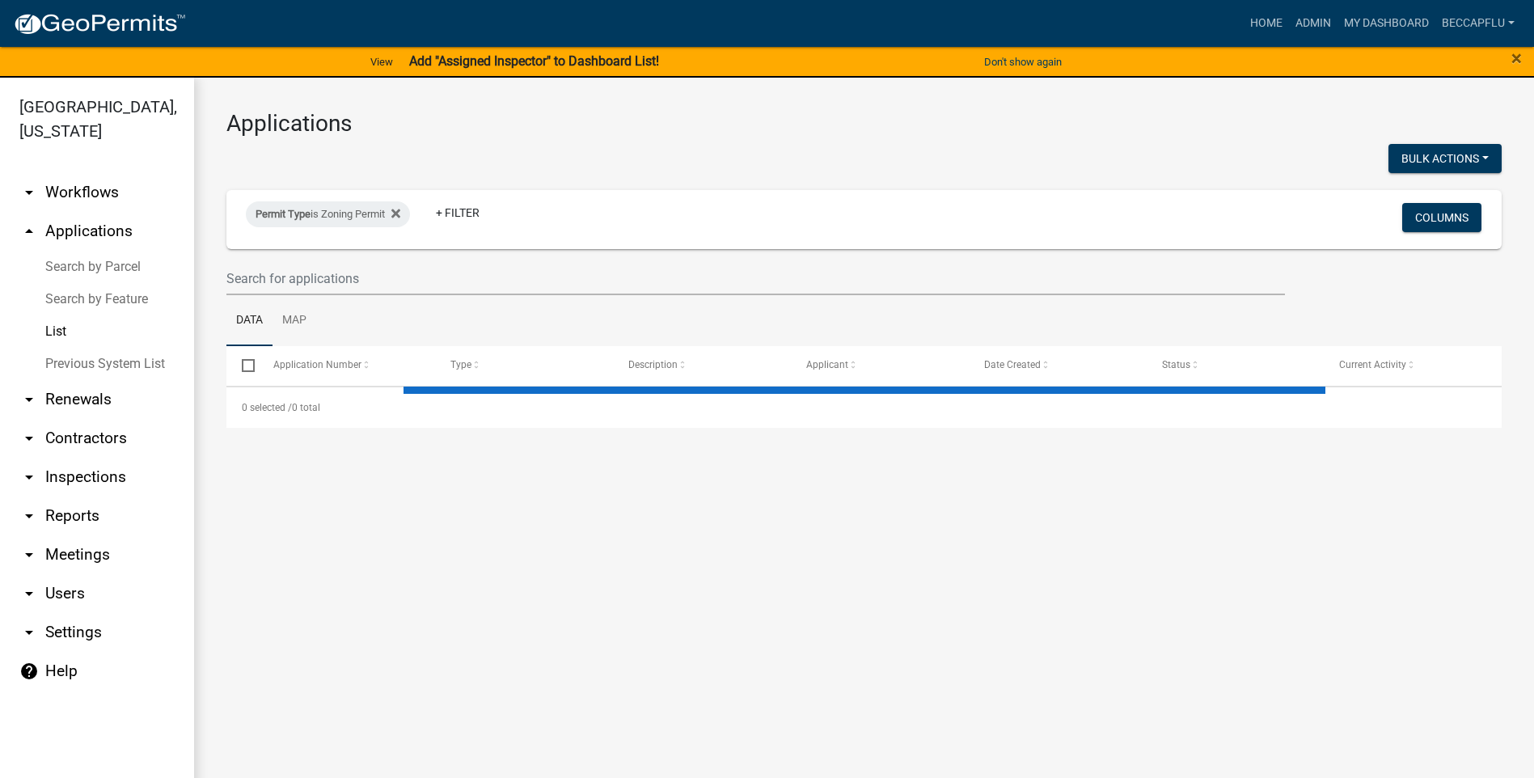
select select "3: 100"
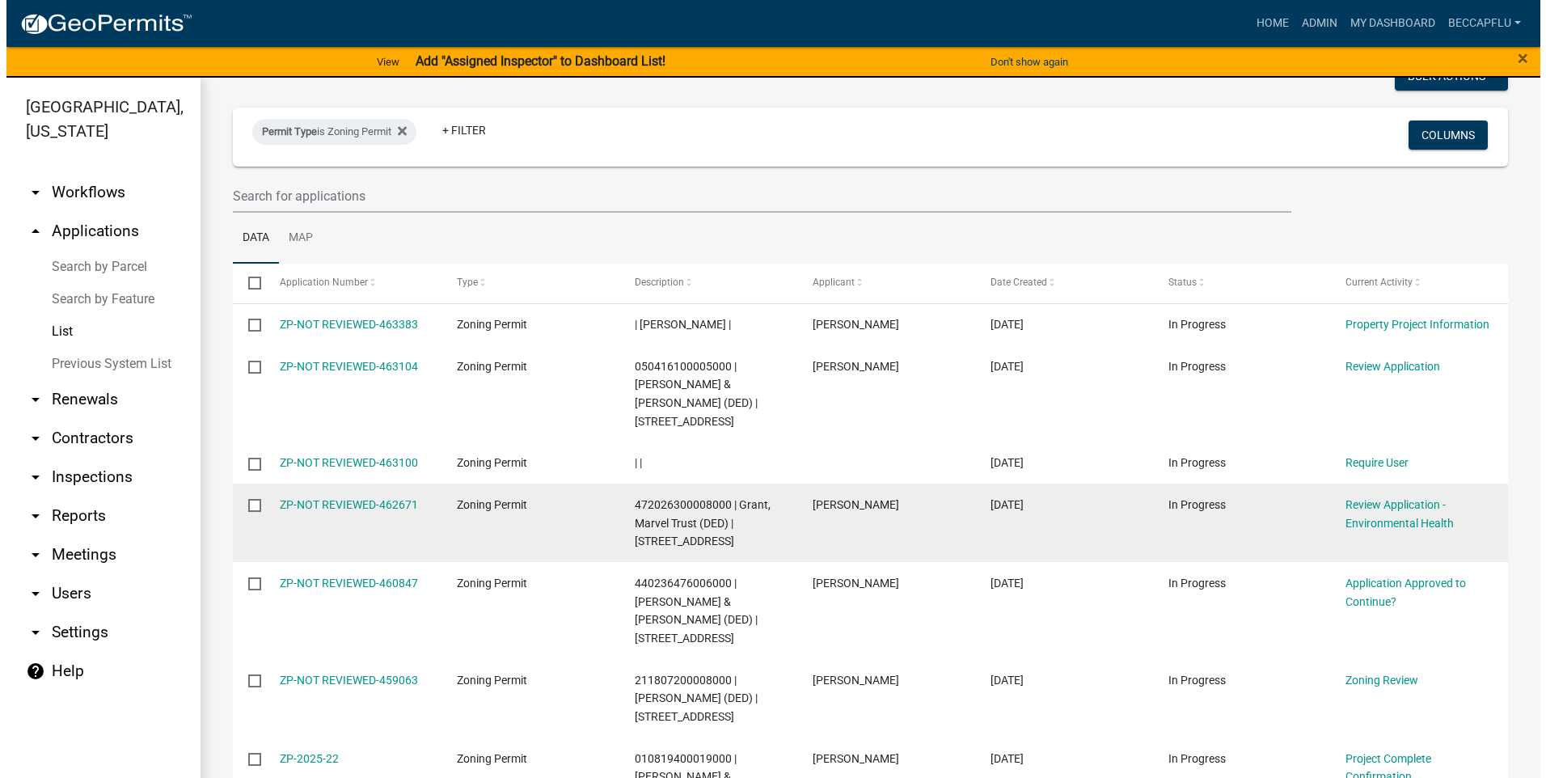
scroll to position [182, 0]
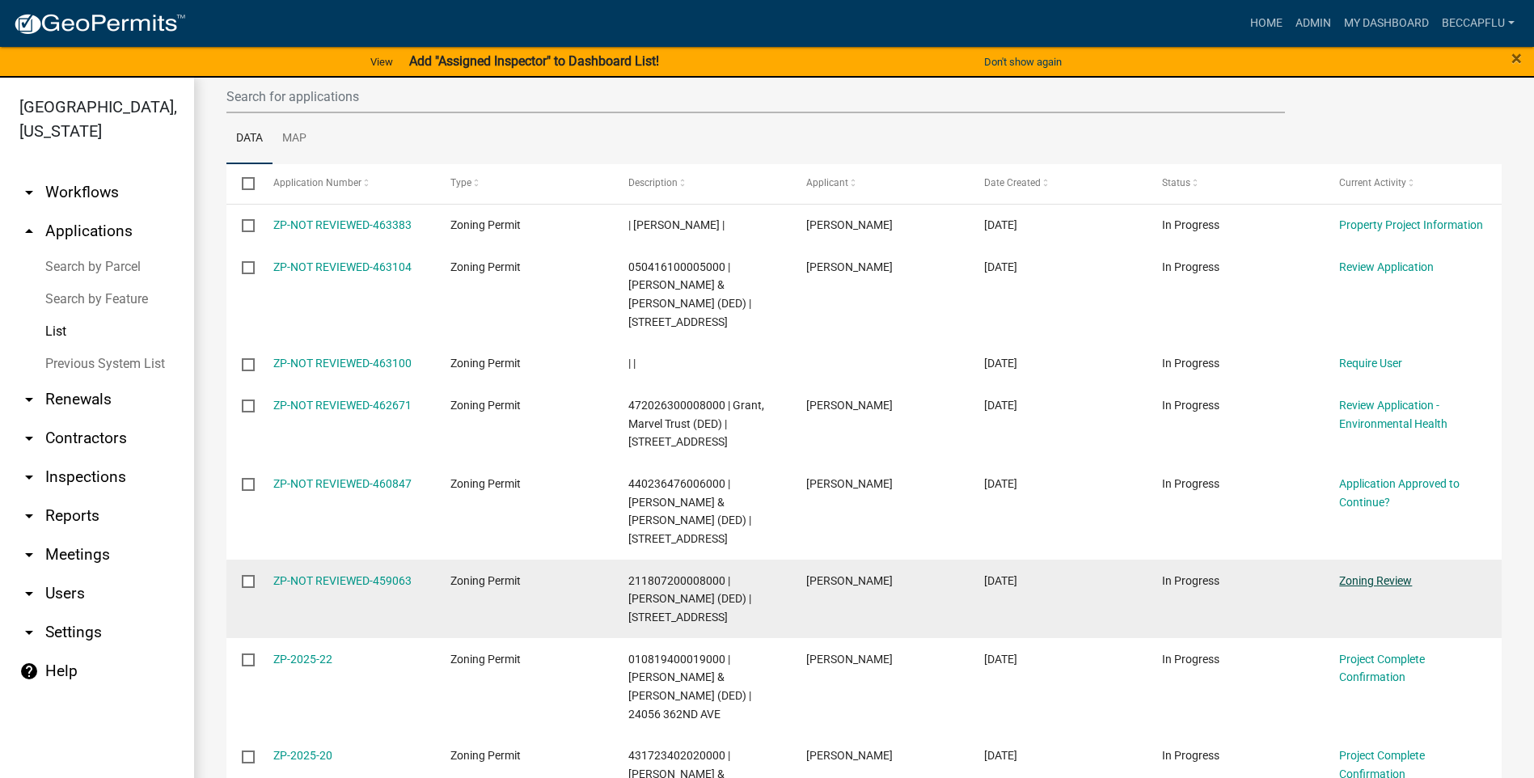
click at [1383, 574] on link "Zoning Review" at bounding box center [1375, 580] width 73 height 13
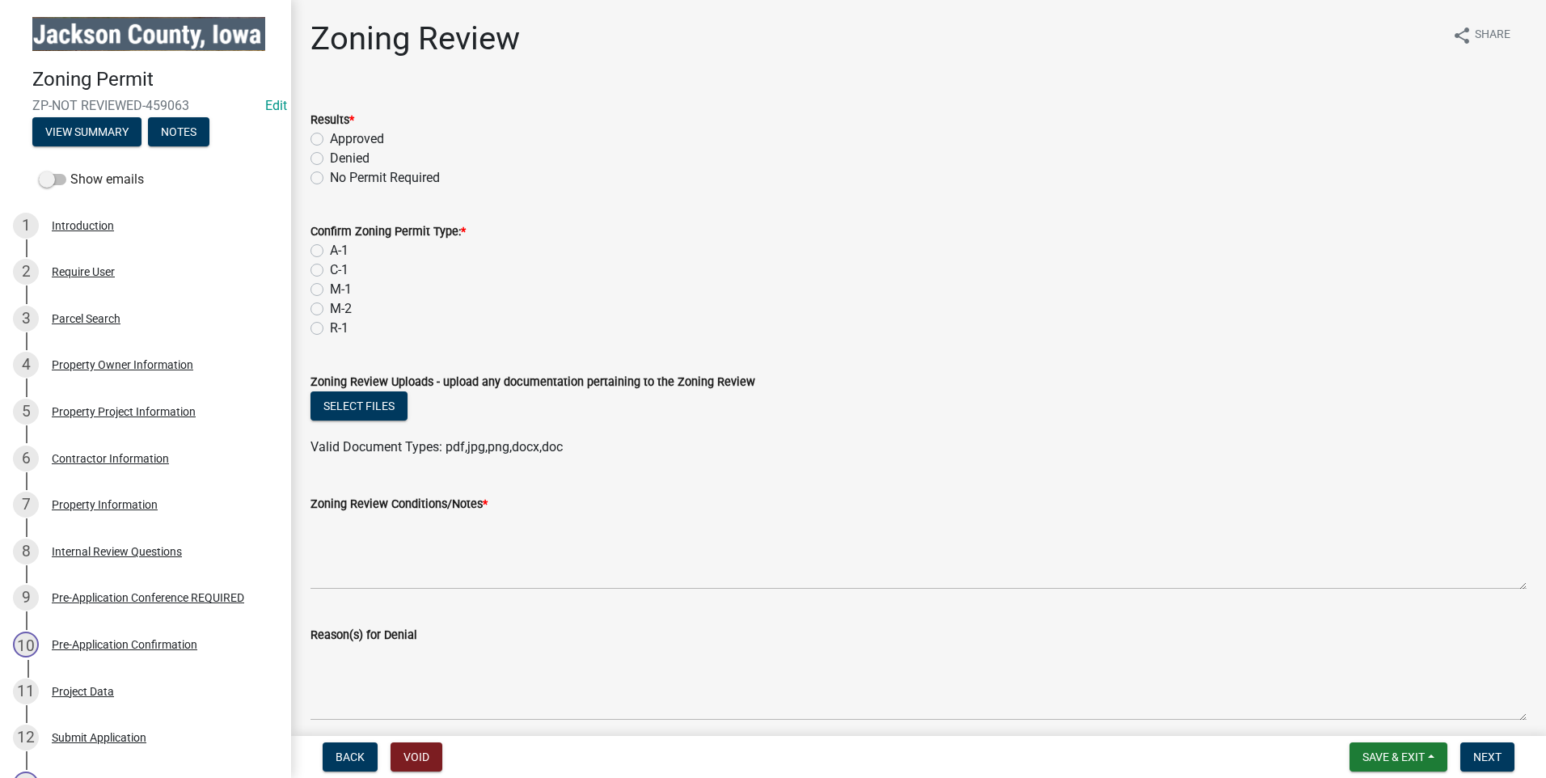
click at [330, 138] on label "Approved" at bounding box center [357, 138] width 54 height 19
click at [330, 138] on input "Approved" at bounding box center [335, 134] width 11 height 11
radio input "true"
click at [330, 248] on label "A-1" at bounding box center [339, 250] width 19 height 19
click at [330, 248] on input "A-1" at bounding box center [335, 246] width 11 height 11
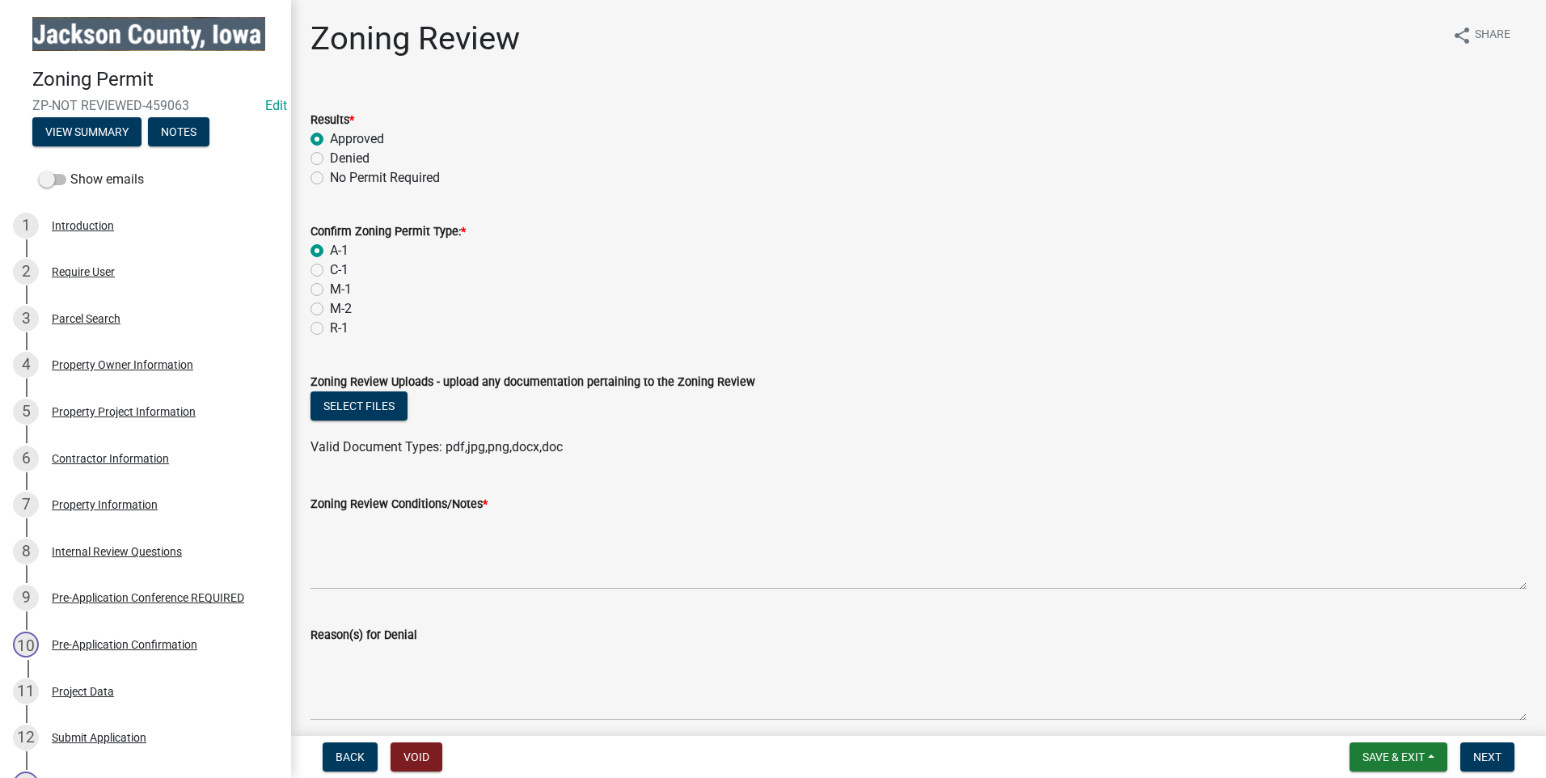
radio input "true"
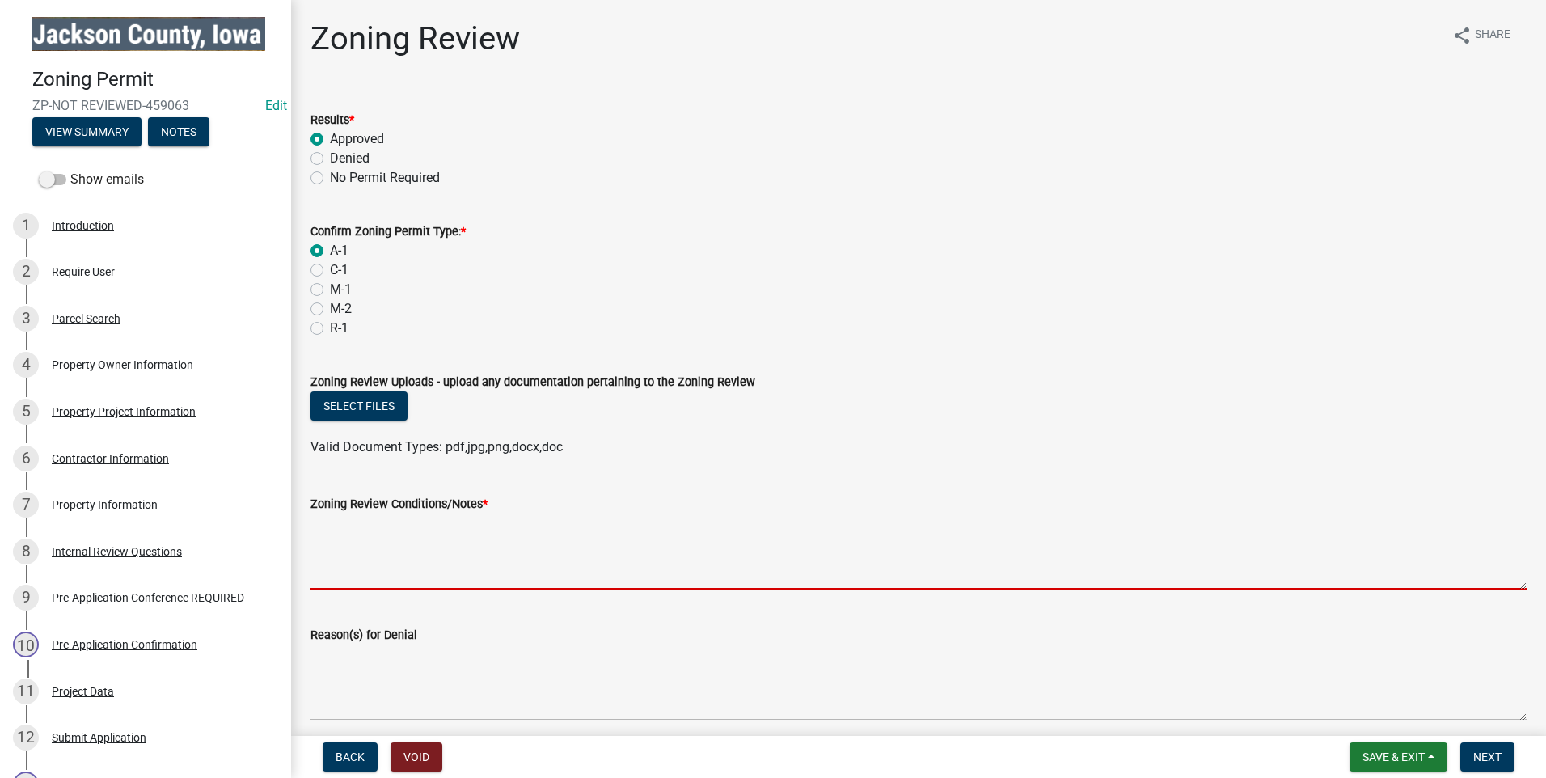
click at [427, 565] on textarea "Zoning Review Conditions/Notes *" at bounding box center [919, 552] width 1216 height 76
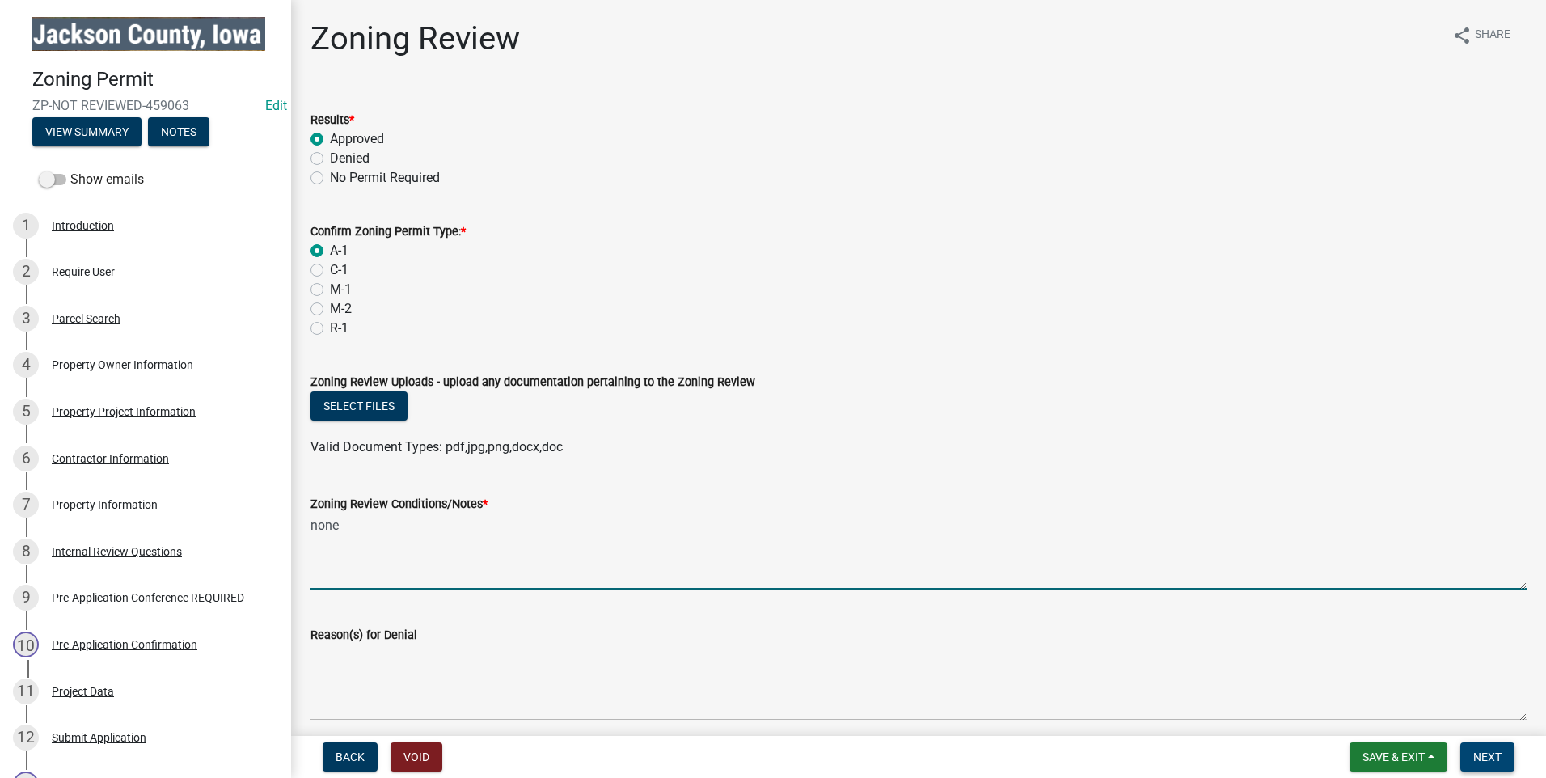
type textarea "none"
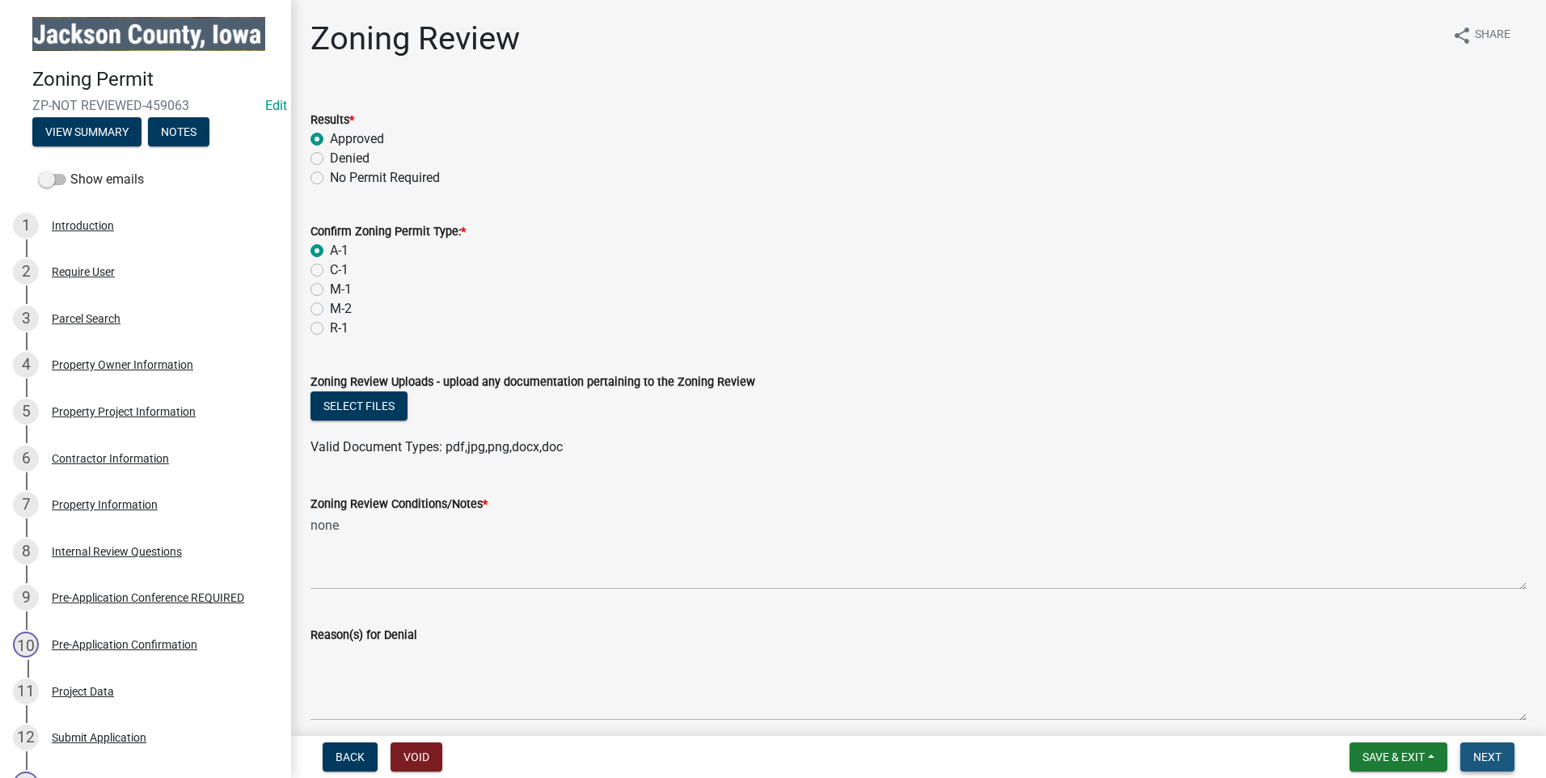
click at [1491, 755] on span "Next" at bounding box center [1488, 757] width 28 height 13
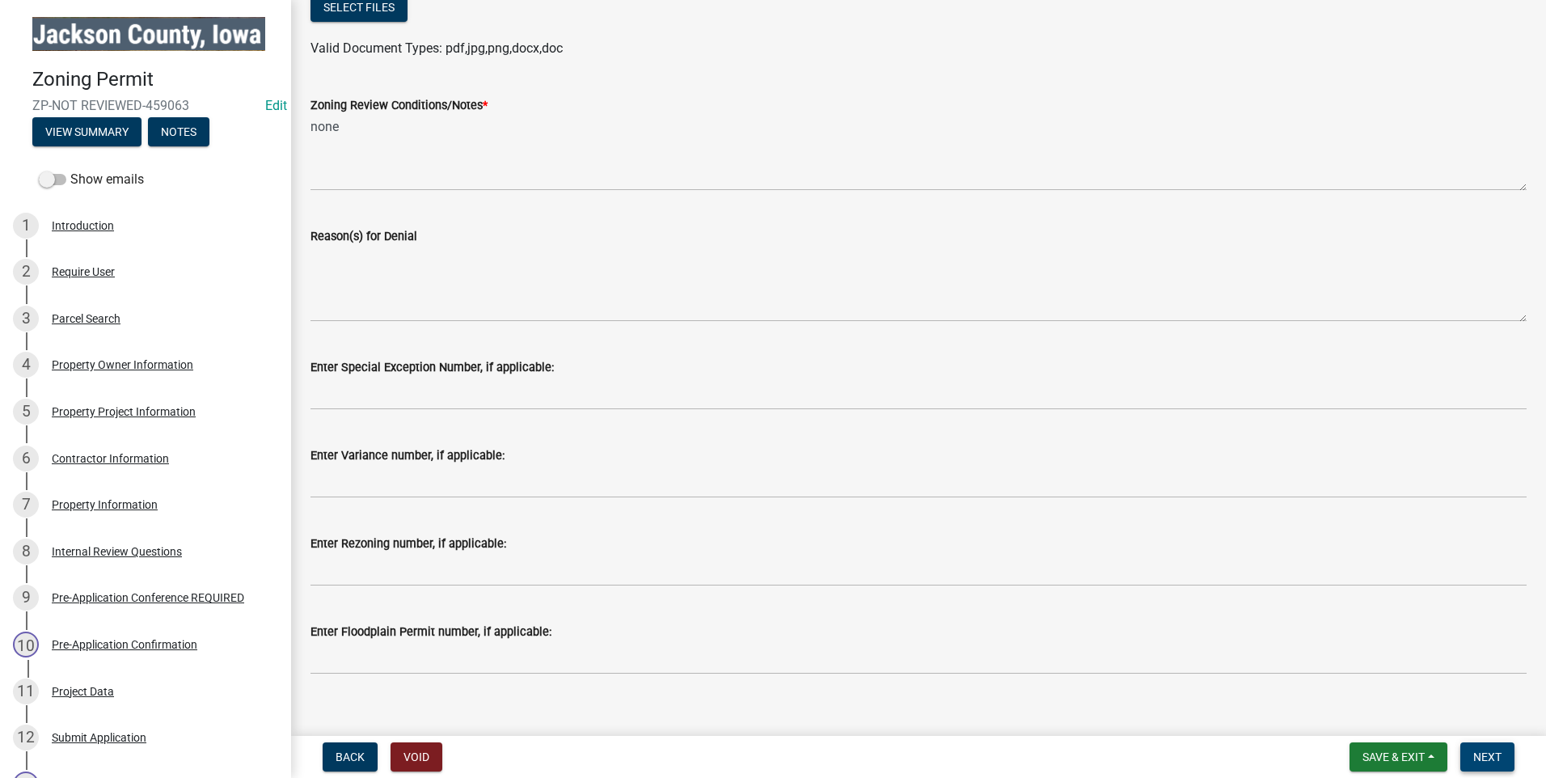
scroll to position [667, 0]
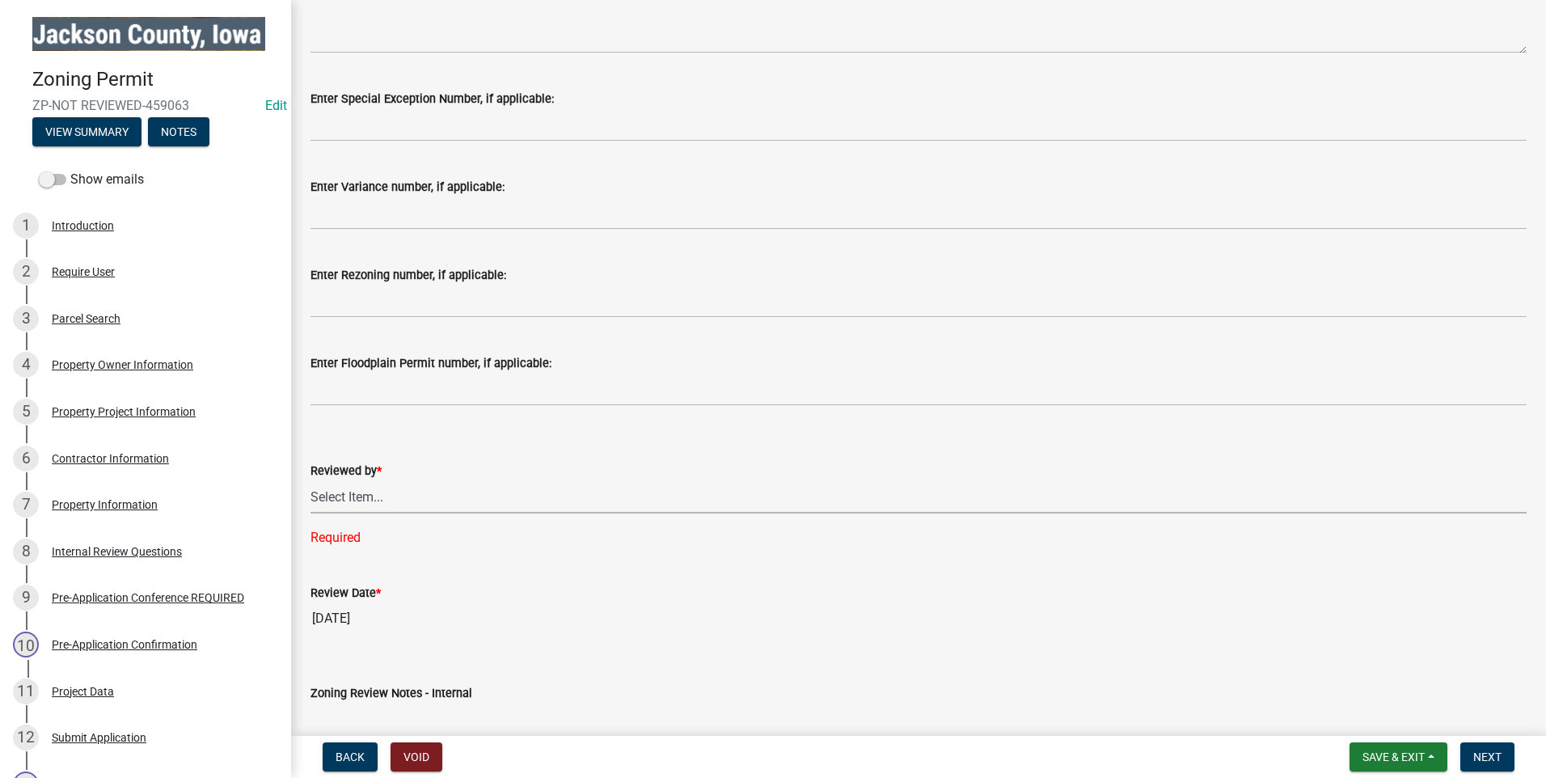
click at [377, 499] on select "Select Item... Becca Pflughaupt Lori Roling" at bounding box center [919, 496] width 1216 height 33
click at [311, 480] on select "Select Item... Becca Pflughaupt Lori Roling" at bounding box center [919, 496] width 1216 height 33
select select "77566a22-3166-4b37-8908-87d733ae0ca1"
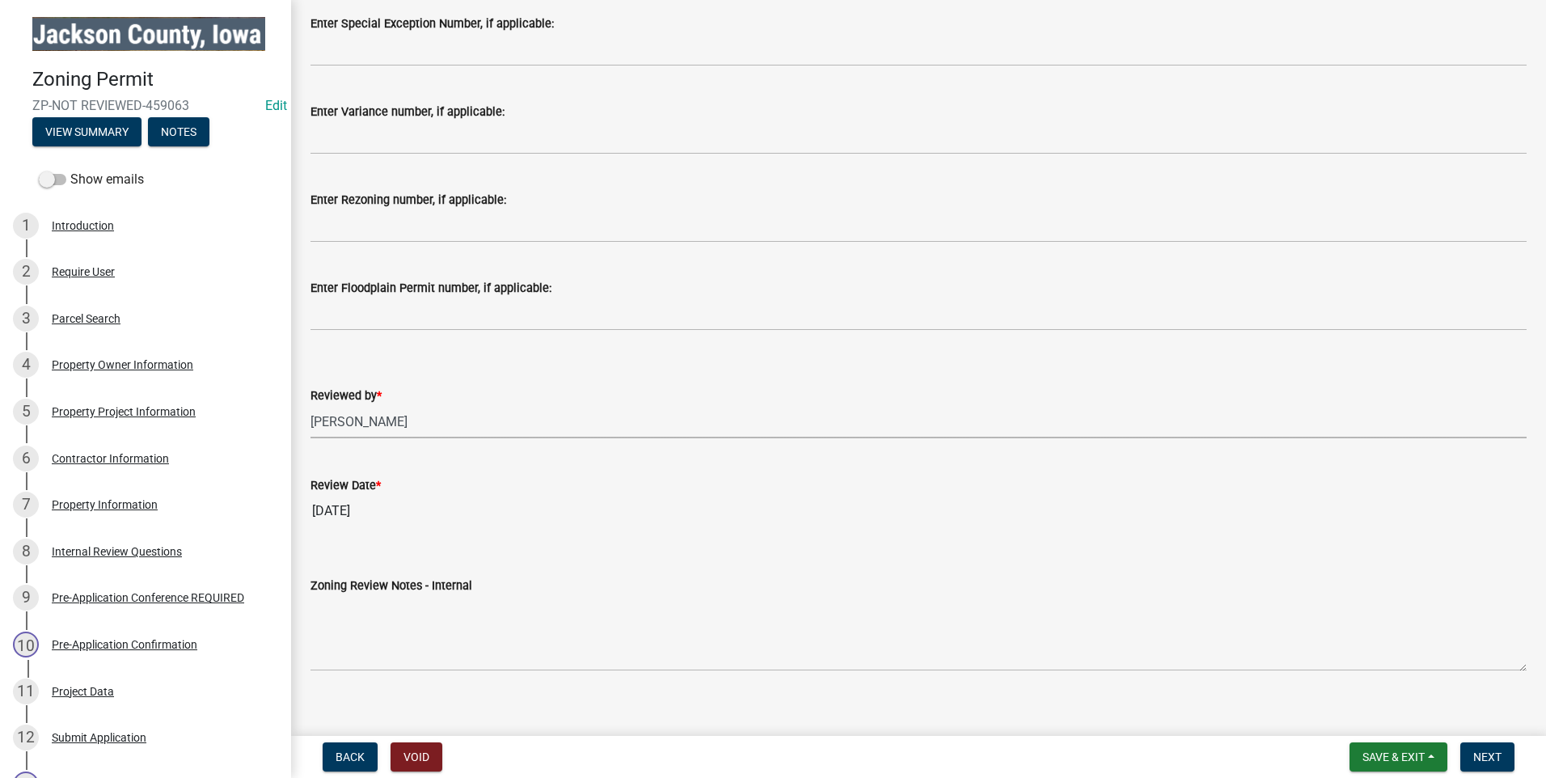
scroll to position [760, 0]
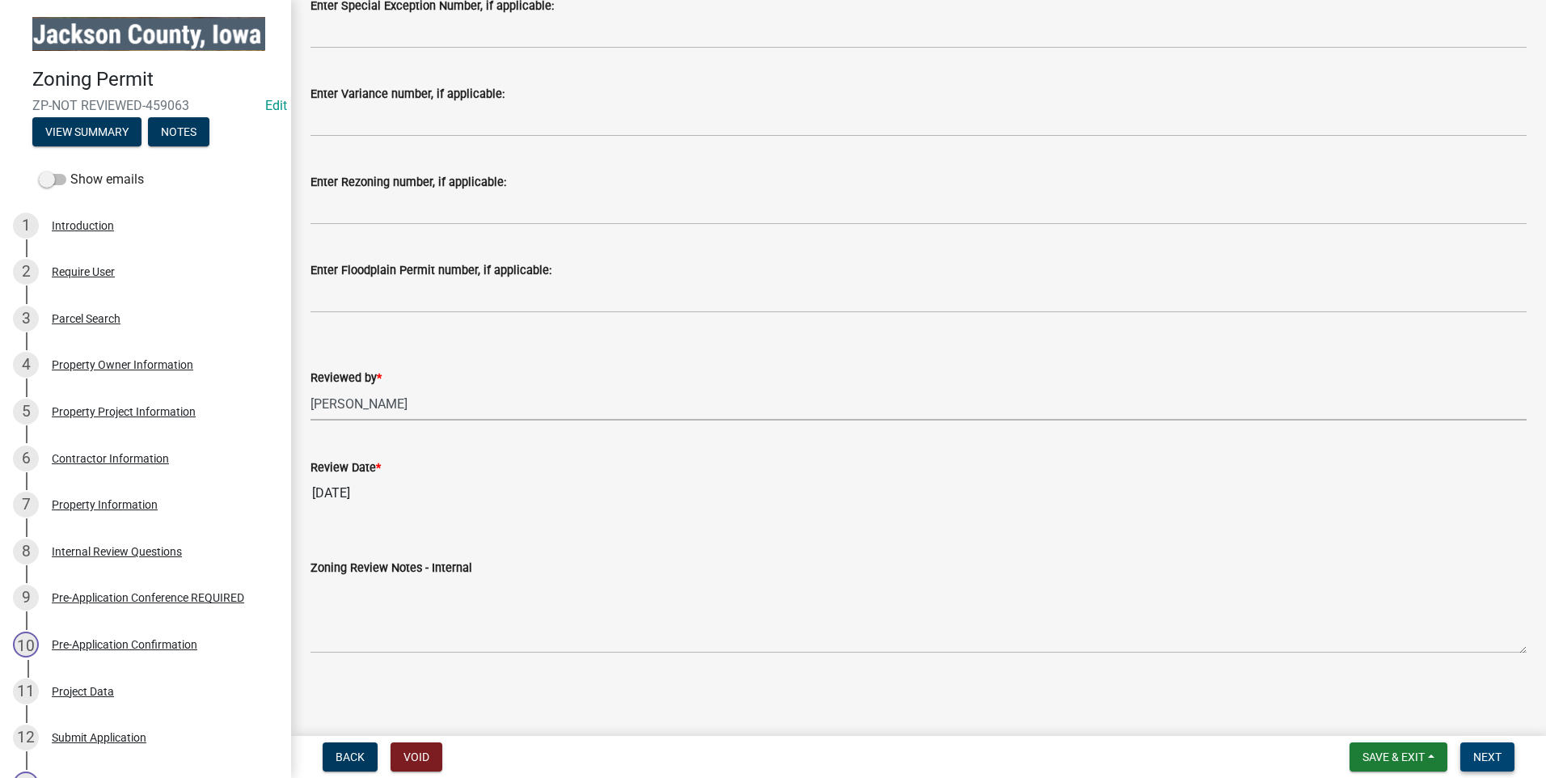
click at [1488, 760] on span "Next" at bounding box center [1488, 757] width 28 height 13
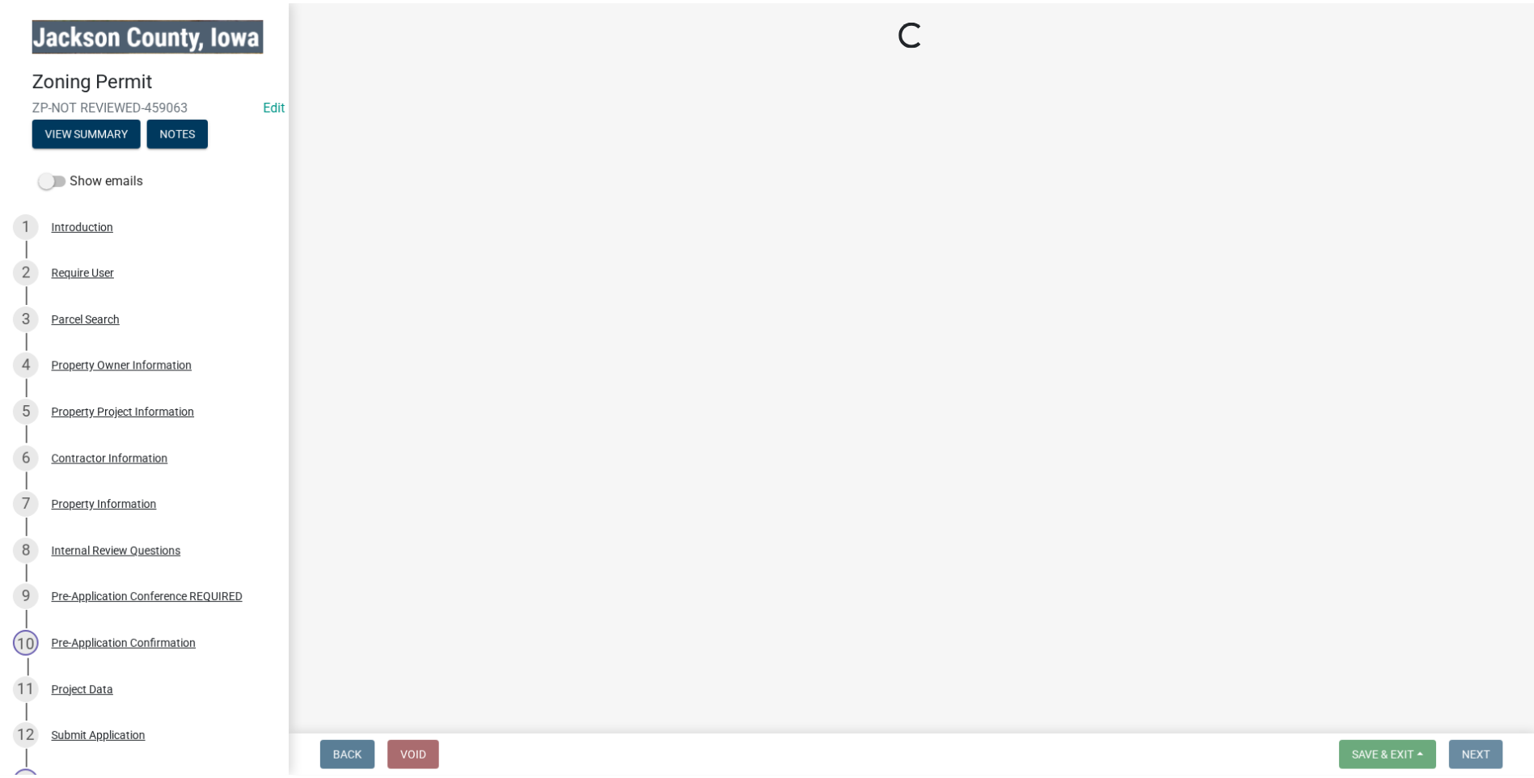
scroll to position [0, 0]
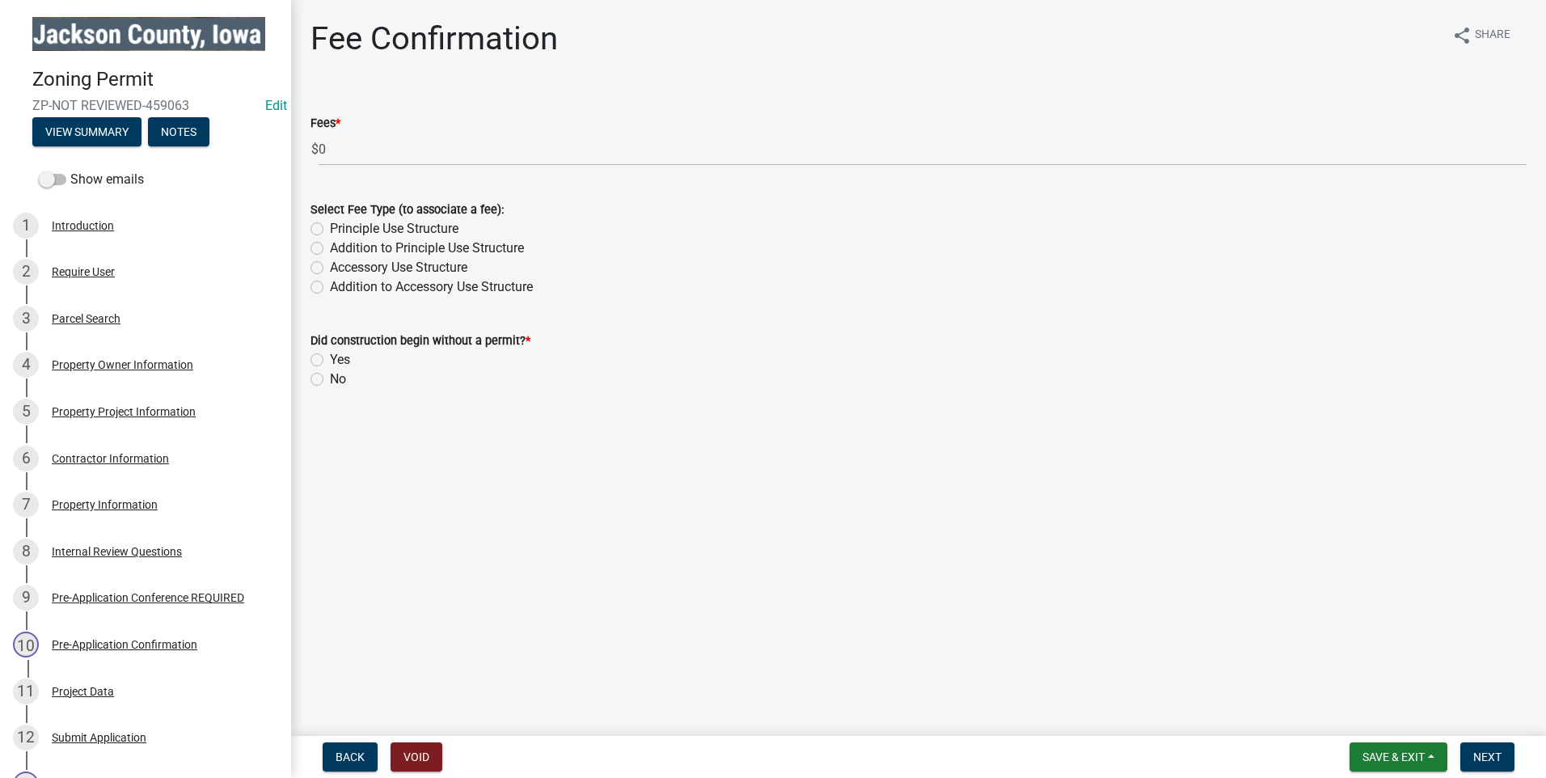
click at [330, 265] on label "Accessory Use Structure" at bounding box center [398, 267] width 137 height 19
click at [330, 265] on input "Accessory Use Structure" at bounding box center [335, 263] width 11 height 11
radio input "true"
click at [330, 376] on label "No" at bounding box center [338, 379] width 16 height 19
click at [330, 376] on input "No" at bounding box center [335, 375] width 11 height 11
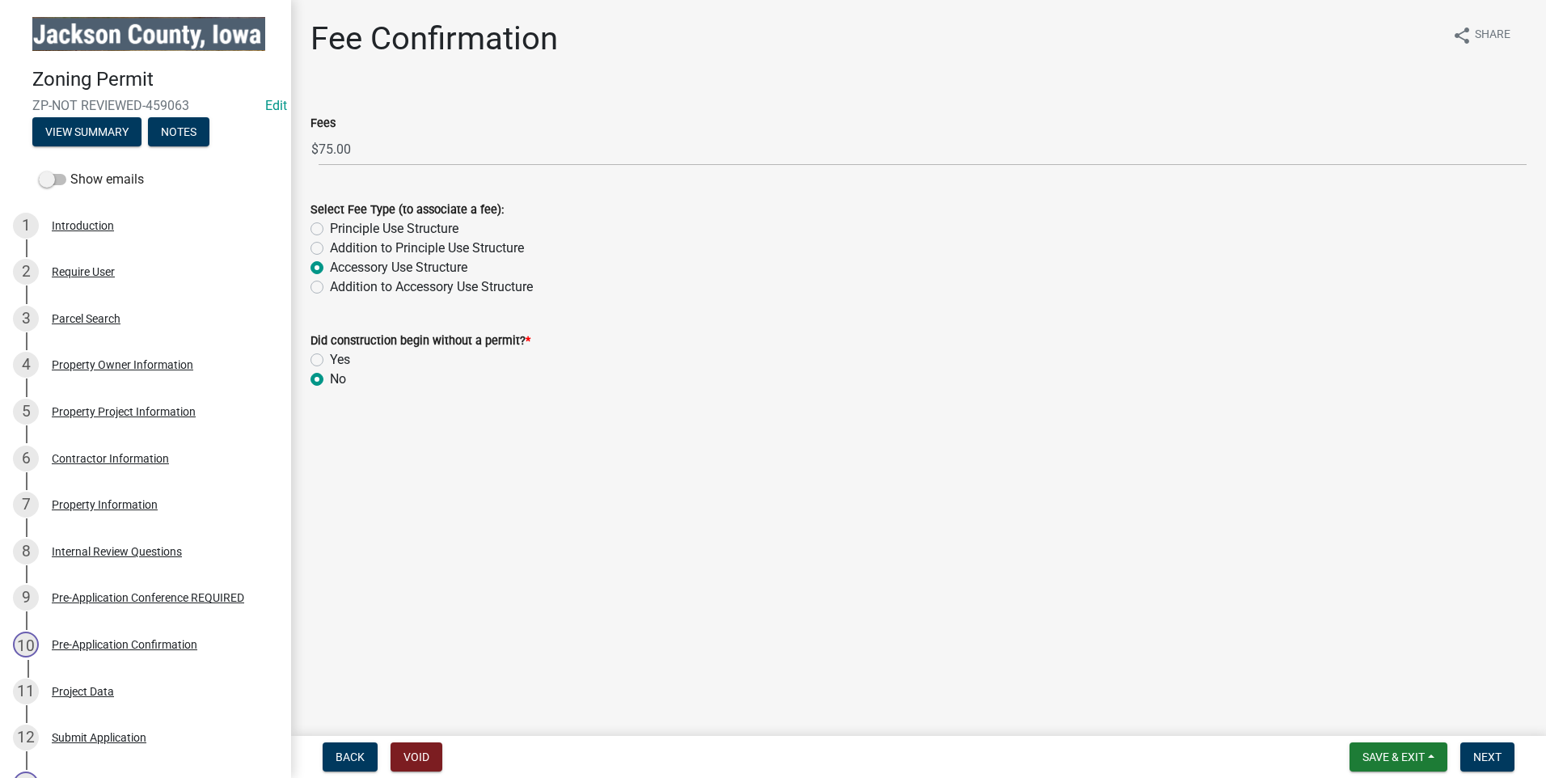
radio input "true"
click at [1491, 756] on span "Next" at bounding box center [1488, 757] width 28 height 13
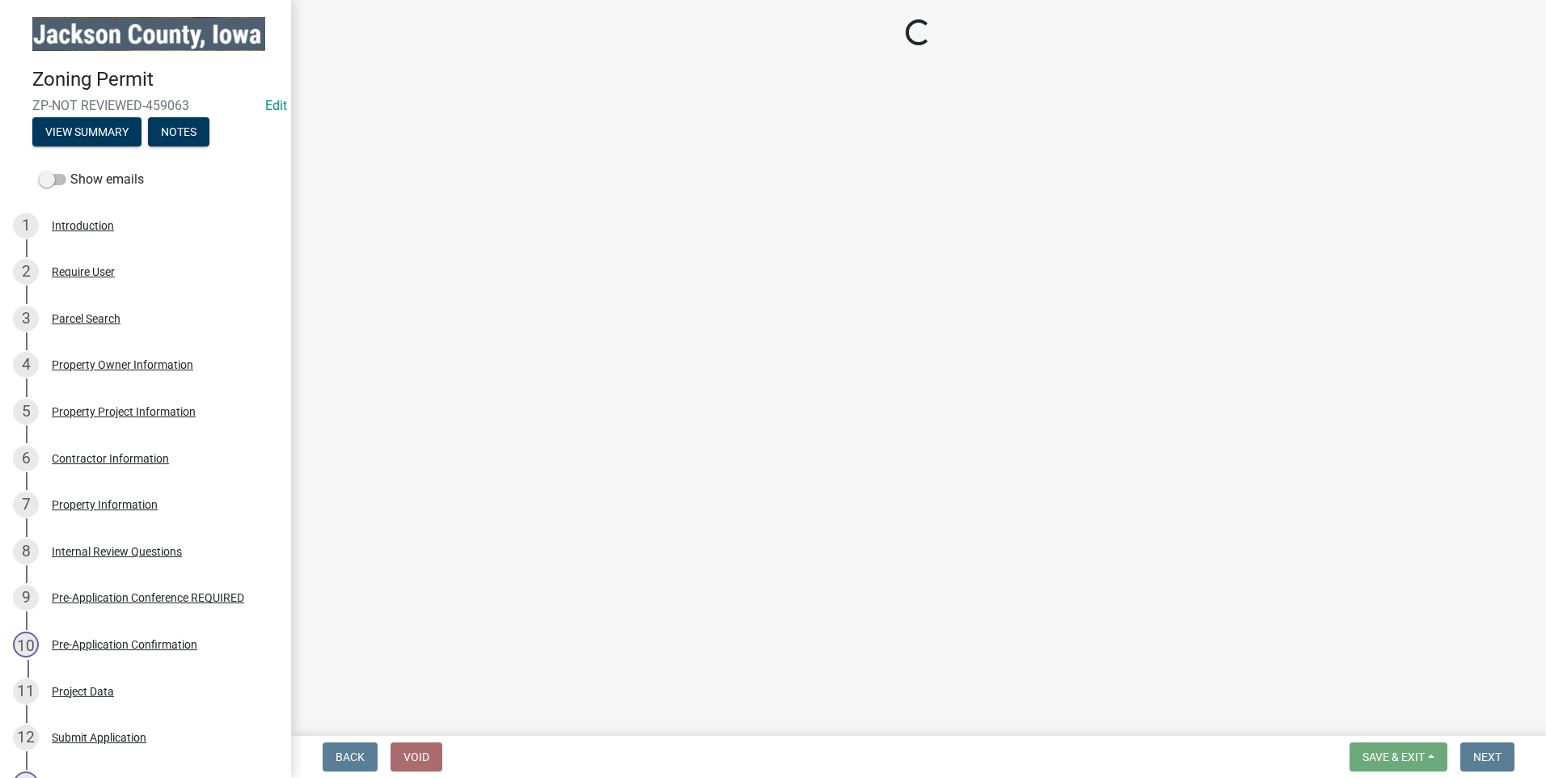
select select "3: 3"
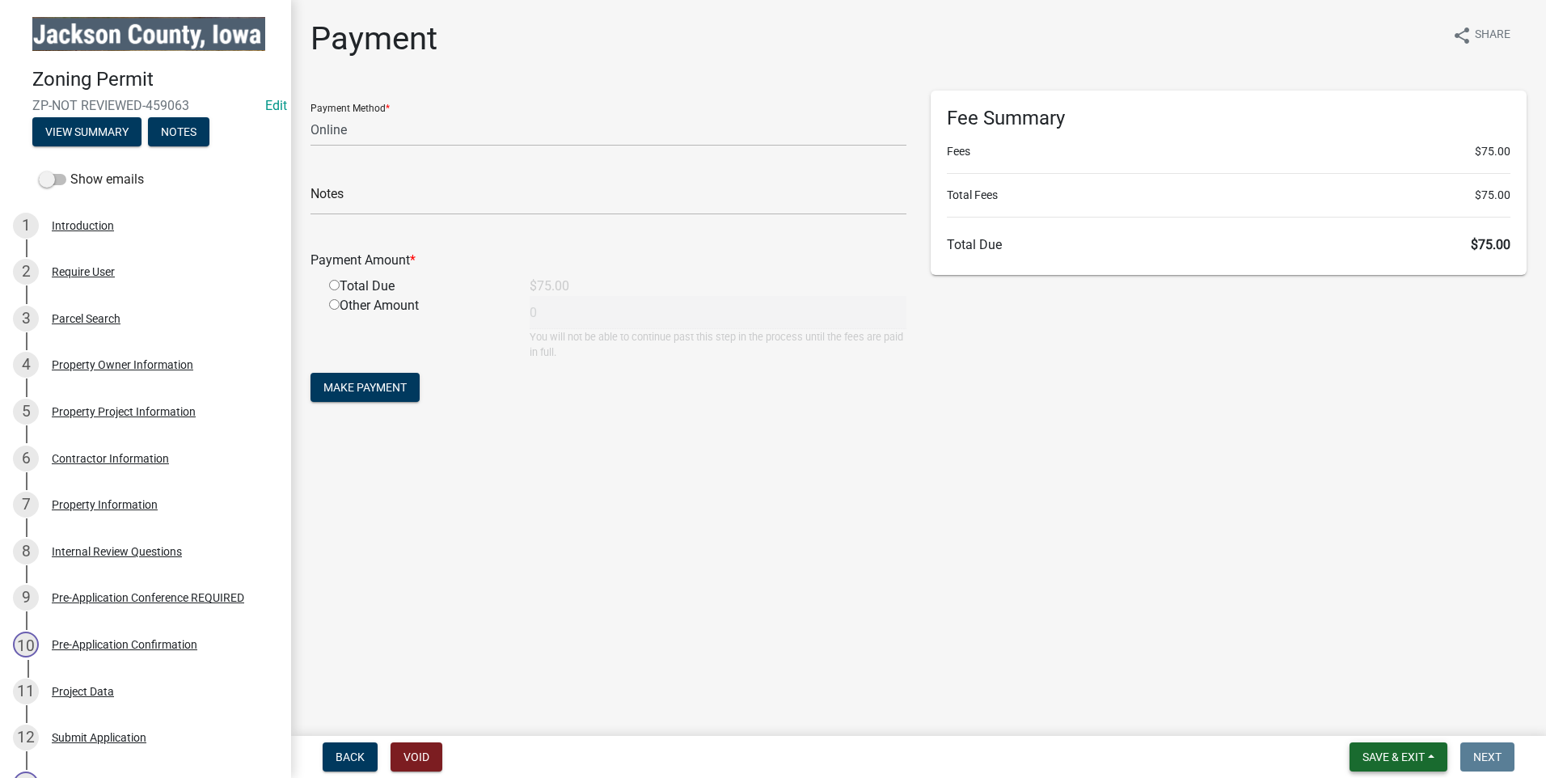
click at [1384, 760] on span "Save & Exit" at bounding box center [1394, 757] width 62 height 13
click at [1403, 720] on button "Save & Exit" at bounding box center [1382, 715] width 129 height 39
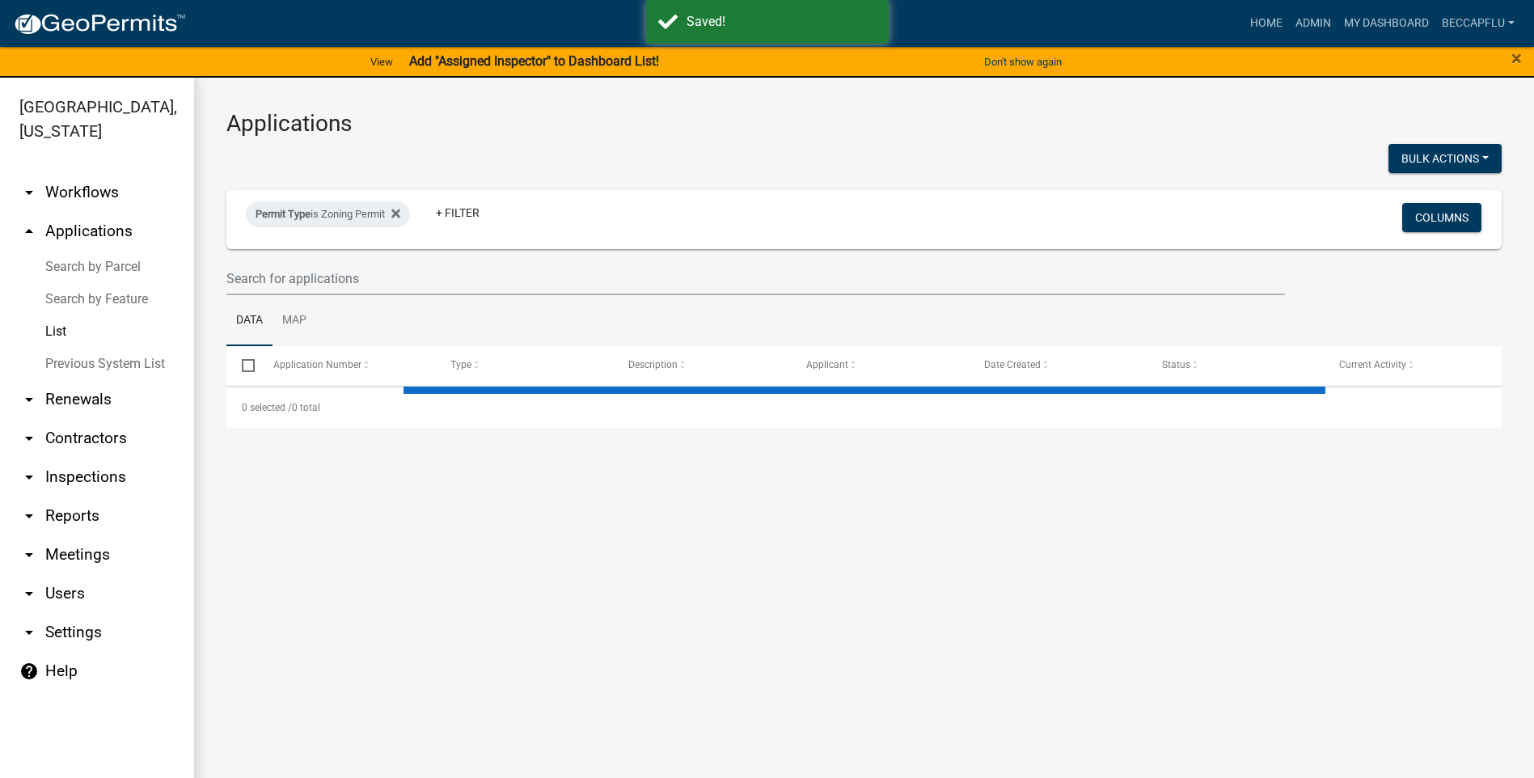
select select "3: 100"
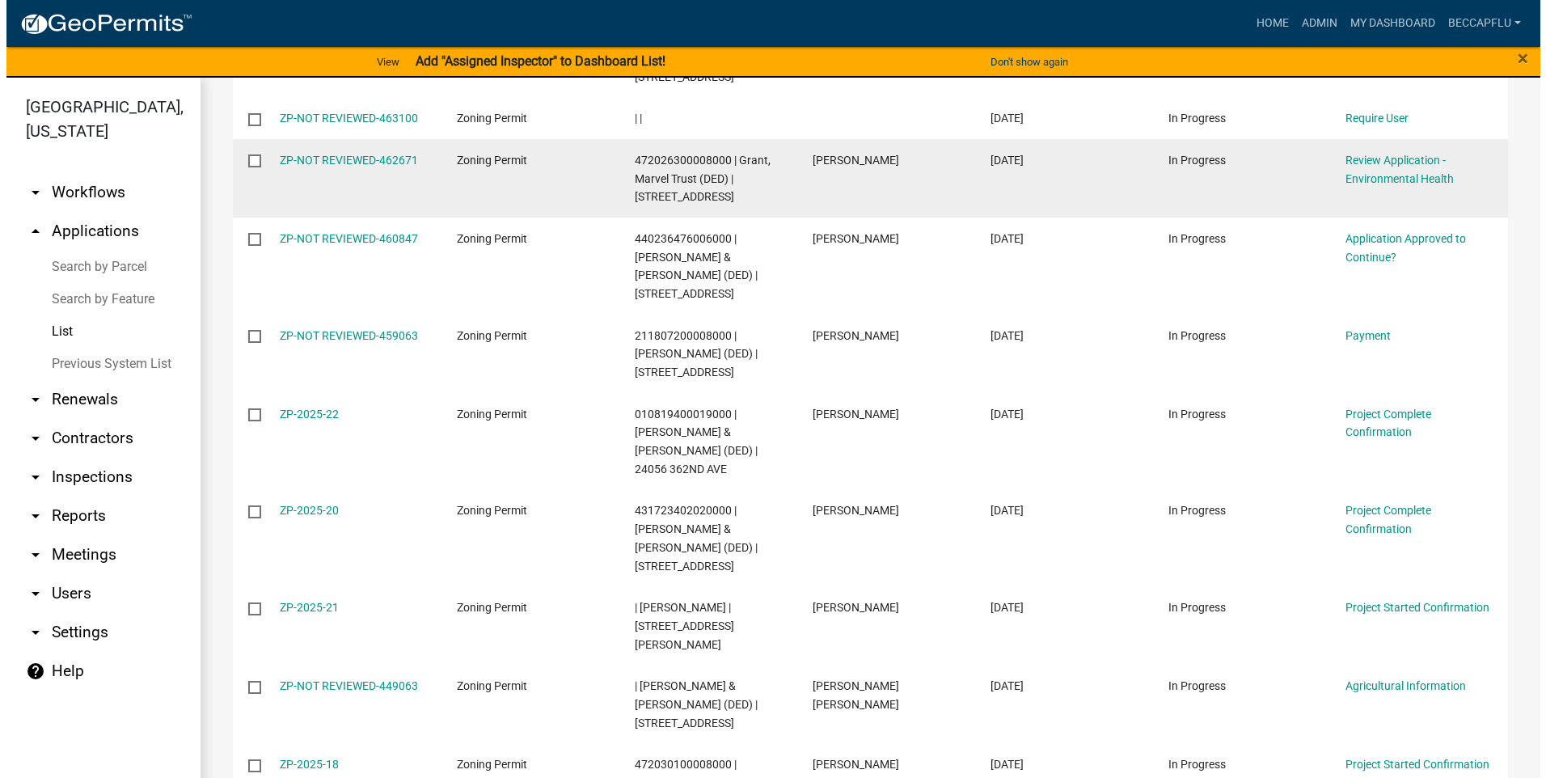
scroll to position [263, 0]
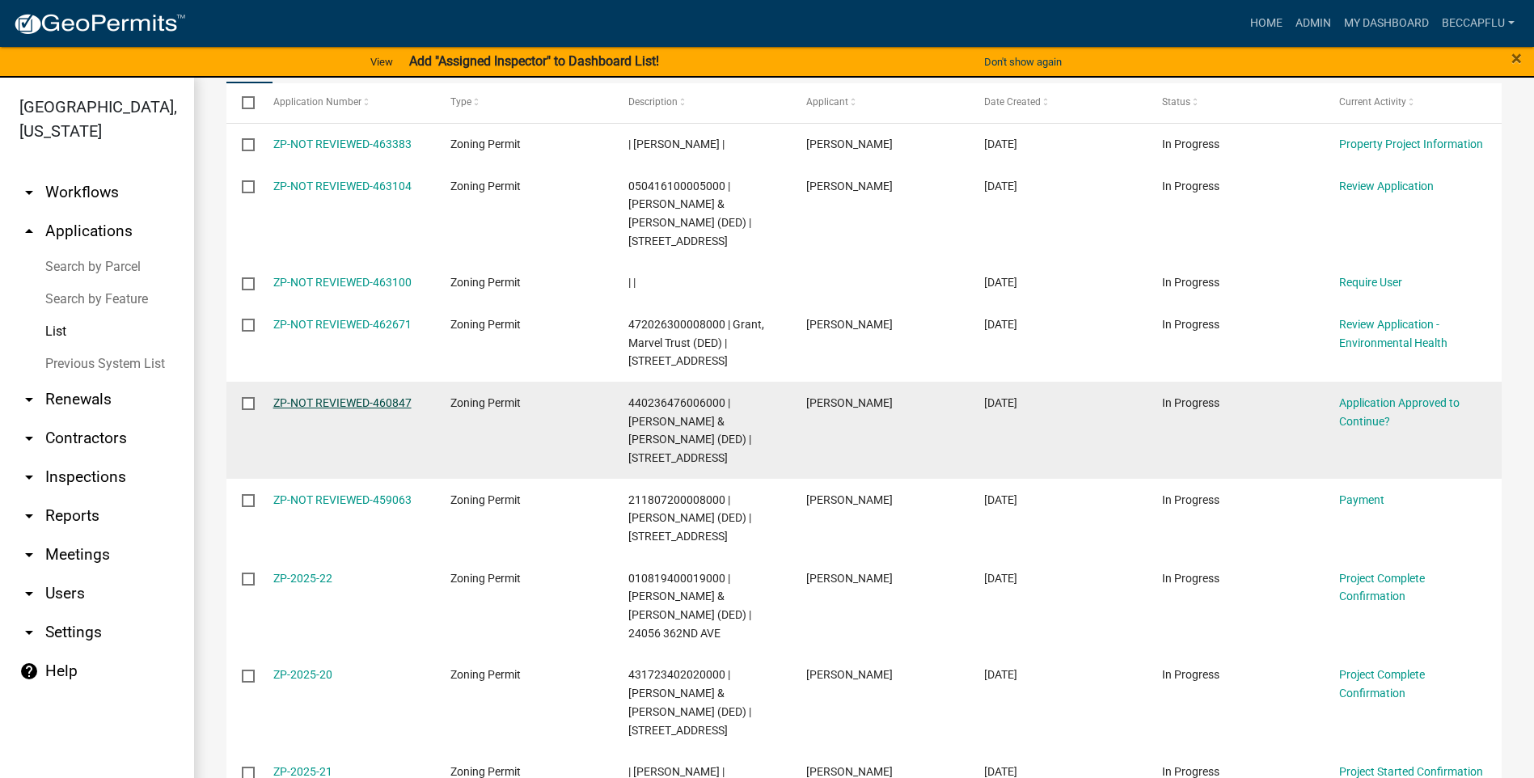
click at [379, 400] on link "ZP-NOT REVIEWED-460847" at bounding box center [342, 402] width 138 height 13
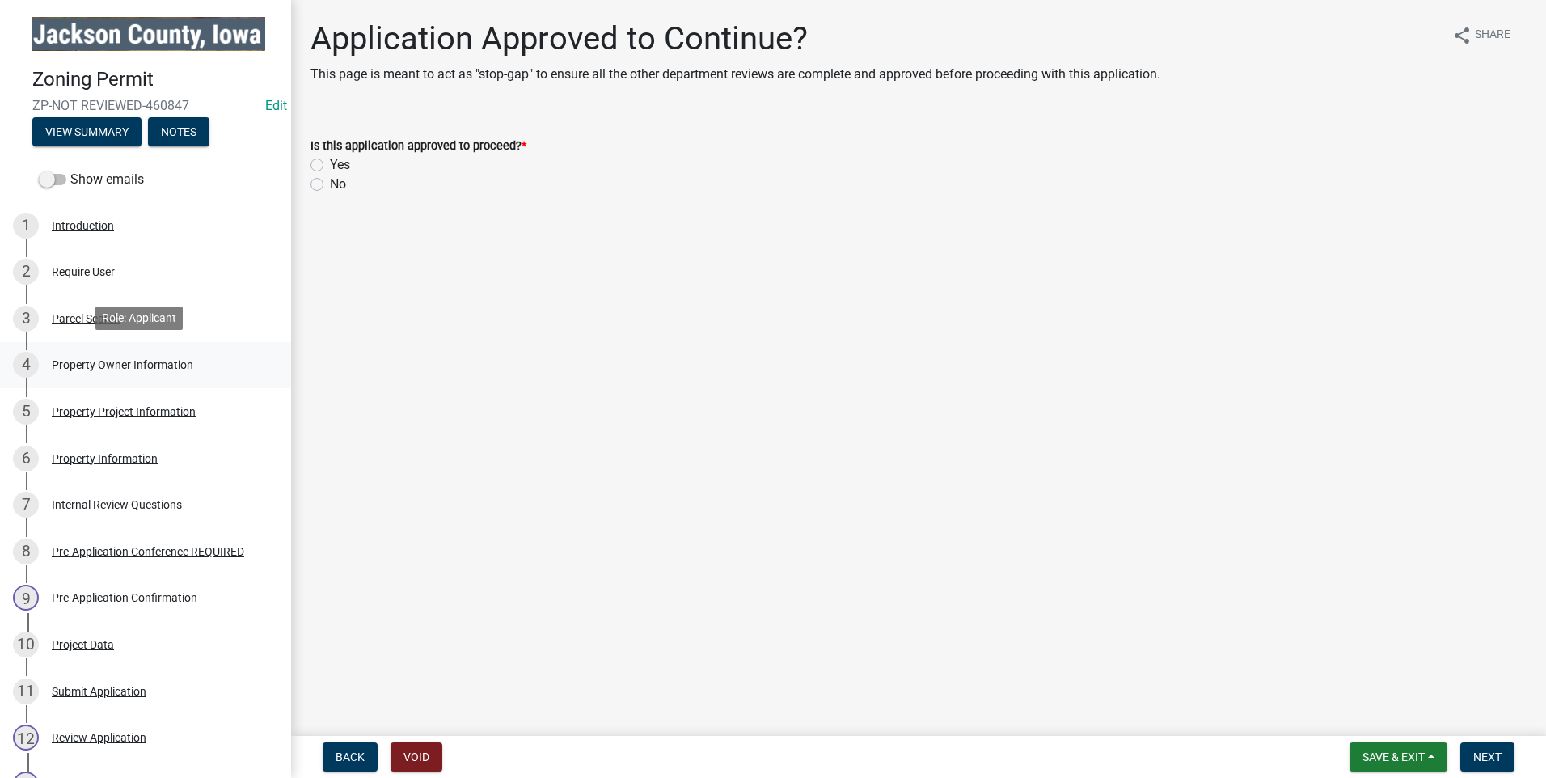
click at [95, 362] on div "Property Owner Information" at bounding box center [123, 364] width 142 height 11
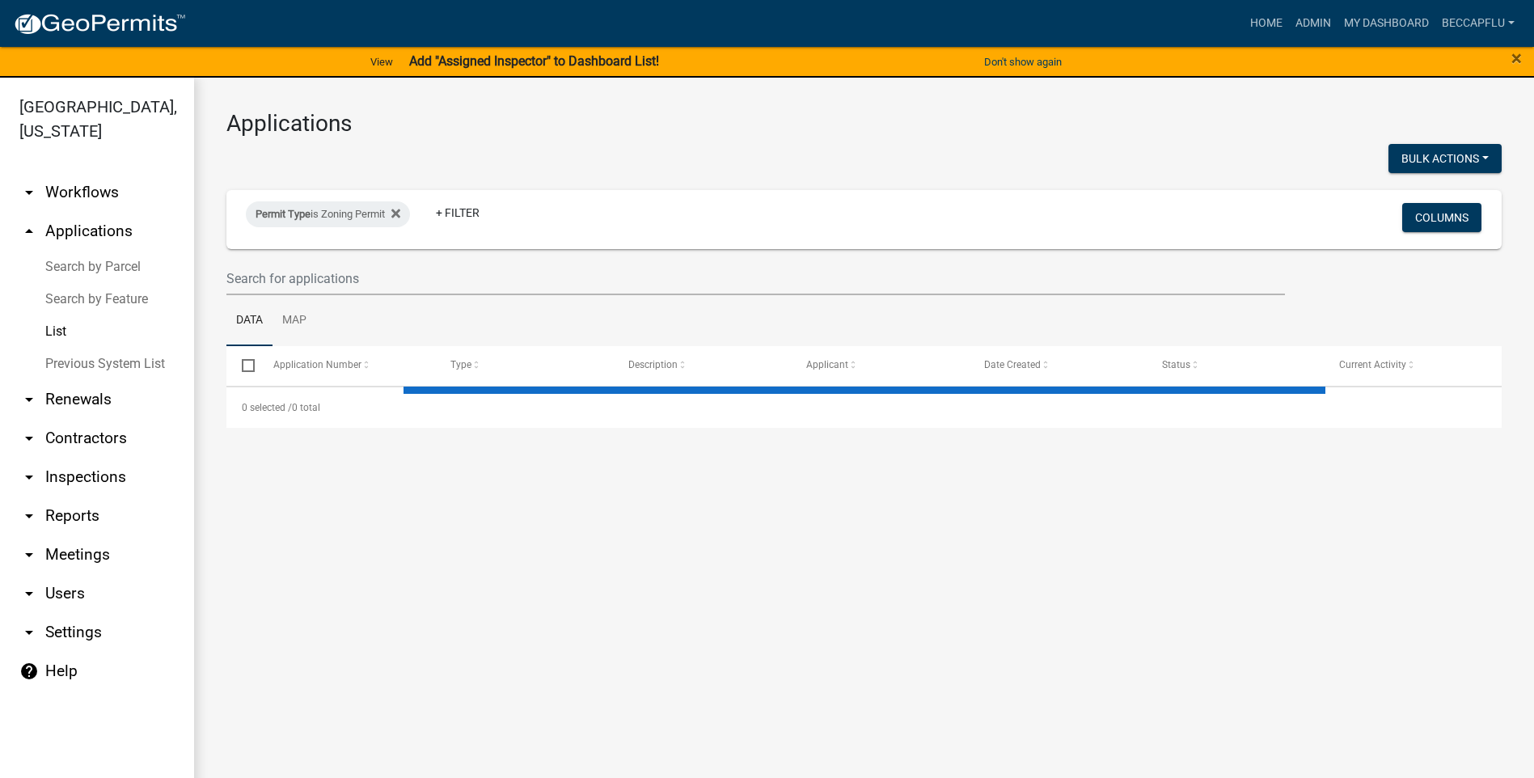
select select "3: 100"
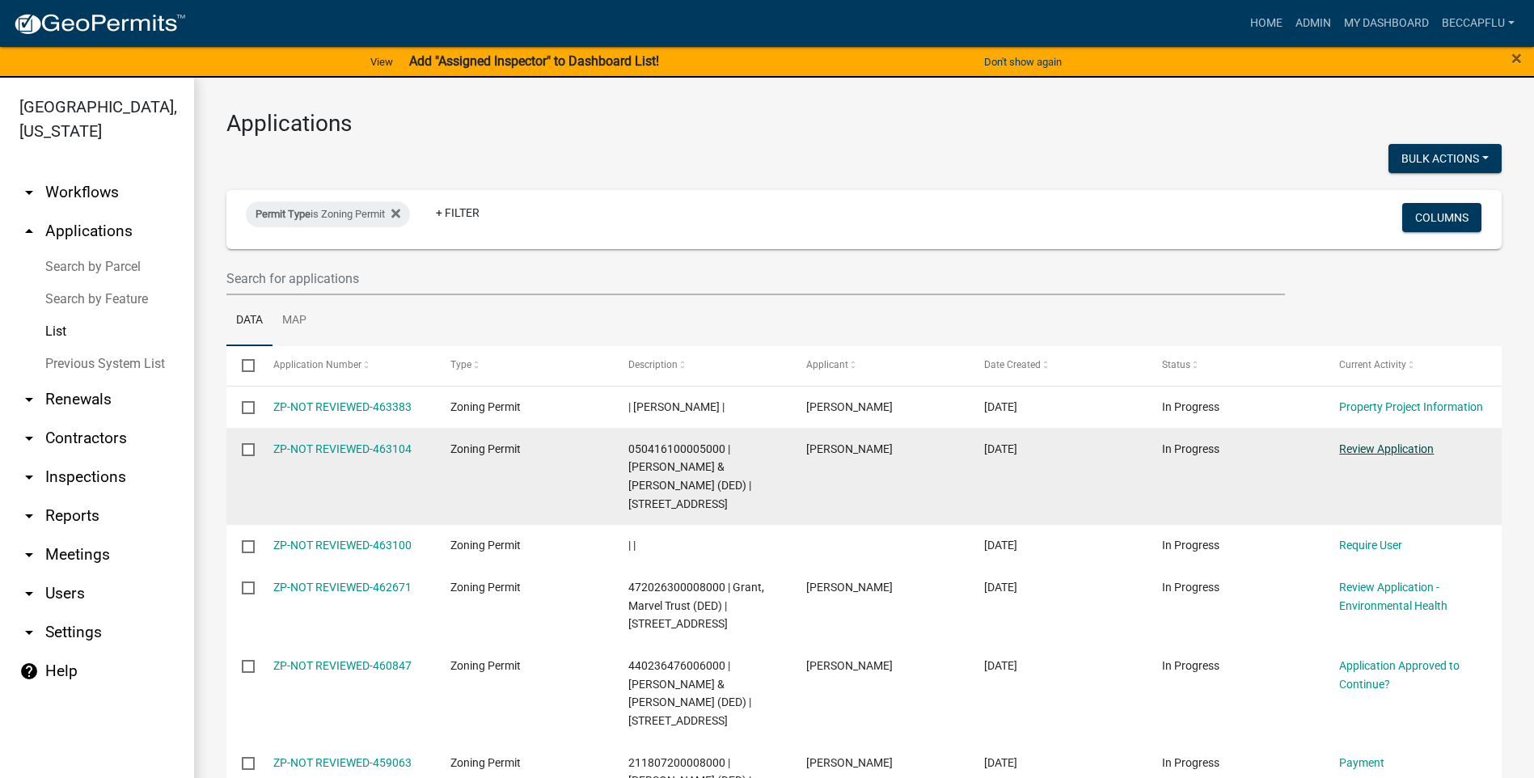
click at [1412, 443] on link "Review Application" at bounding box center [1386, 448] width 95 height 13
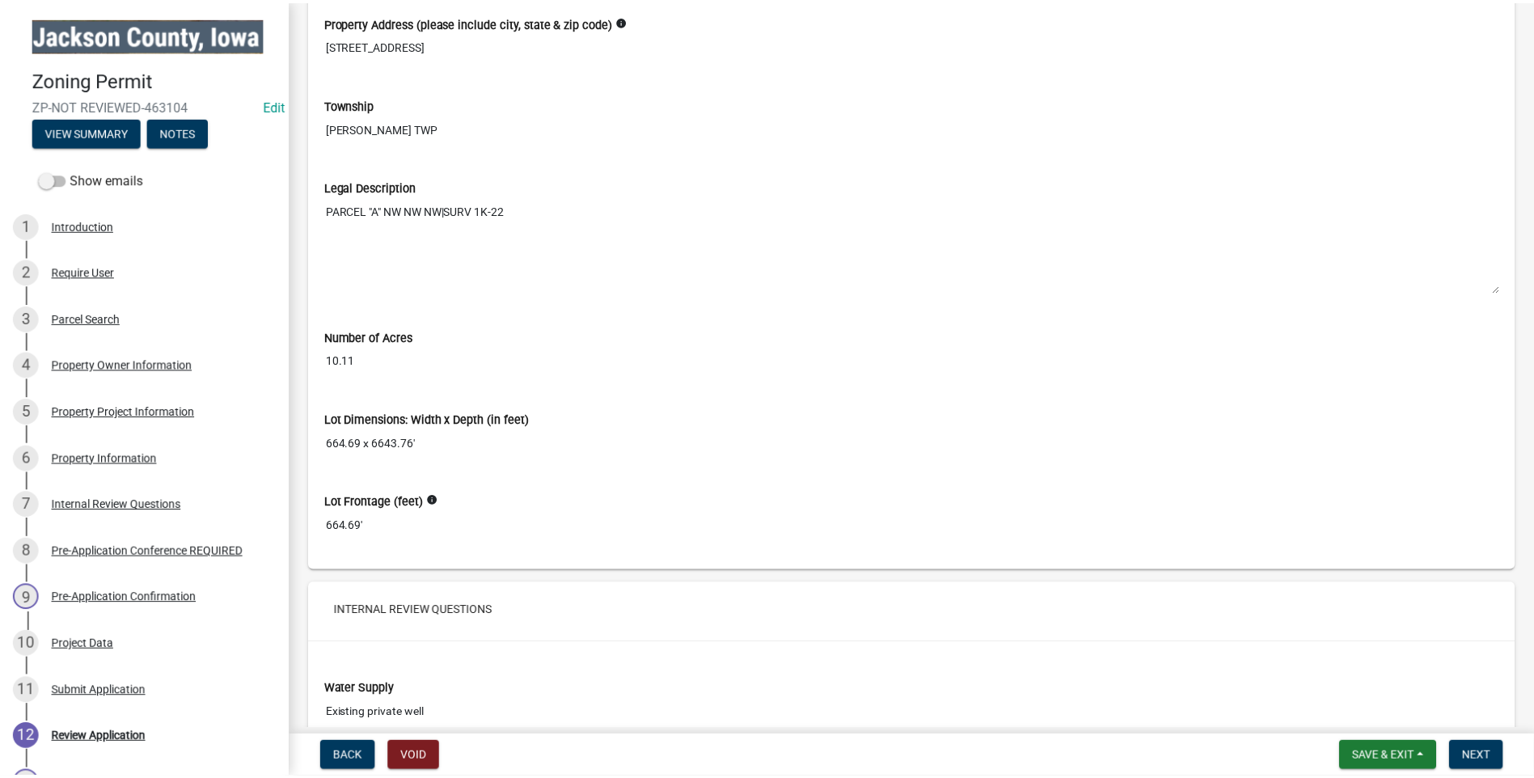
scroll to position [3619, 0]
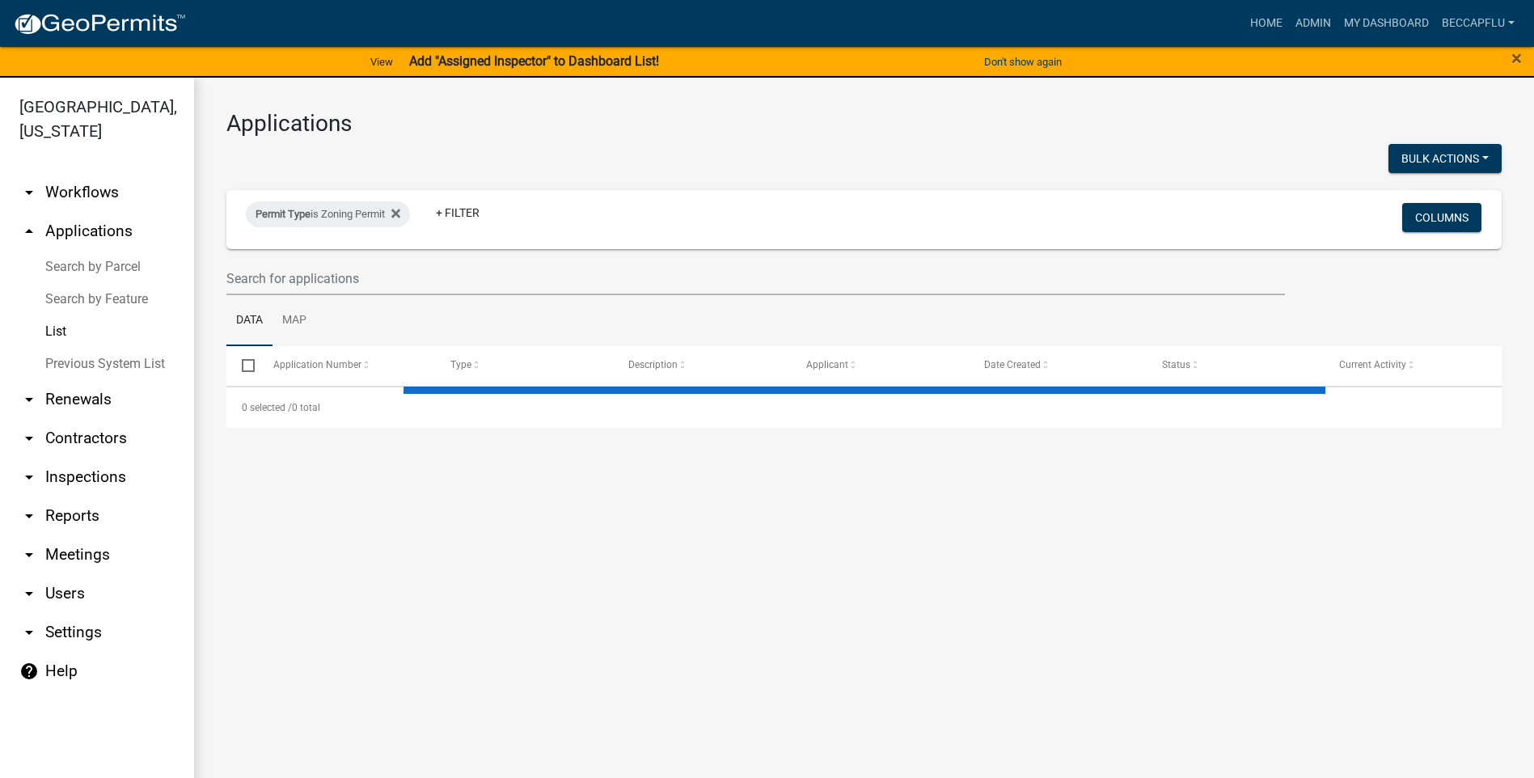
select select "3: 100"
